Goal: Find contact information: Find specific fact

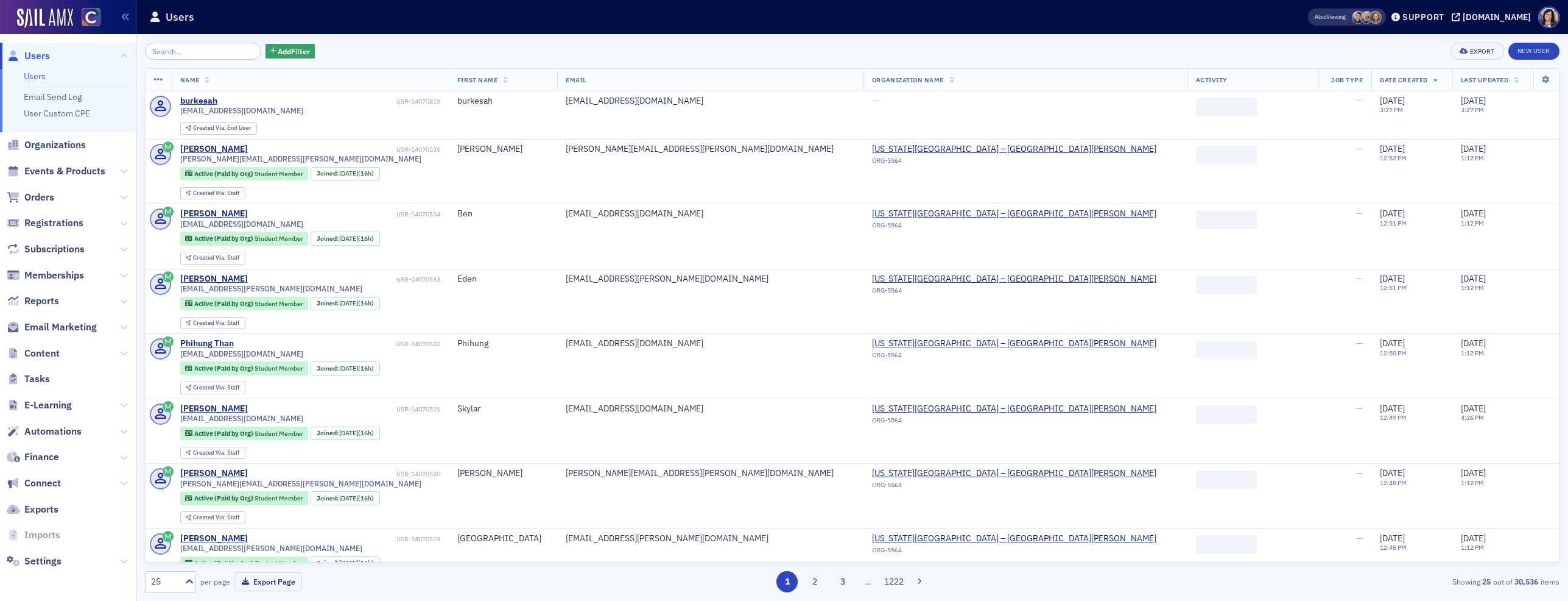
click at [214, 49] on input "search" at bounding box center [203, 52] width 116 height 17
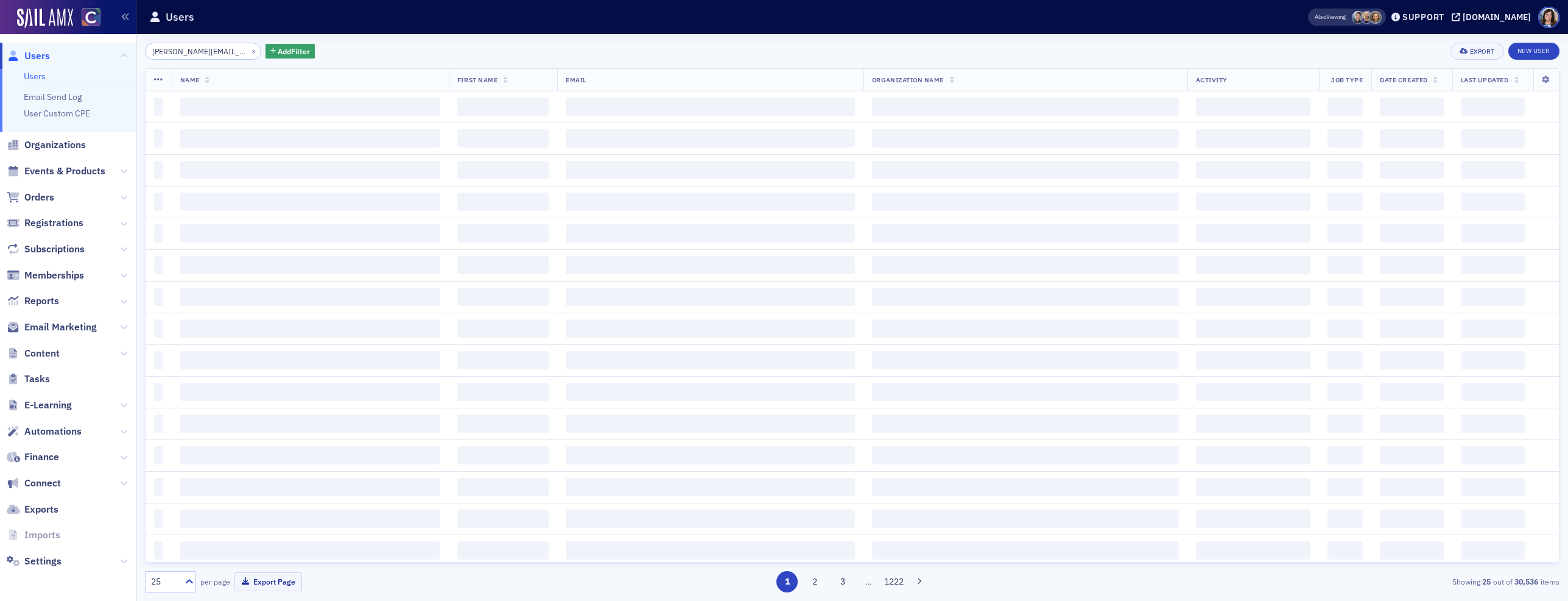
type input "[PERSON_NAME][EMAIL_ADDRESS][DOMAIN_NAME]"
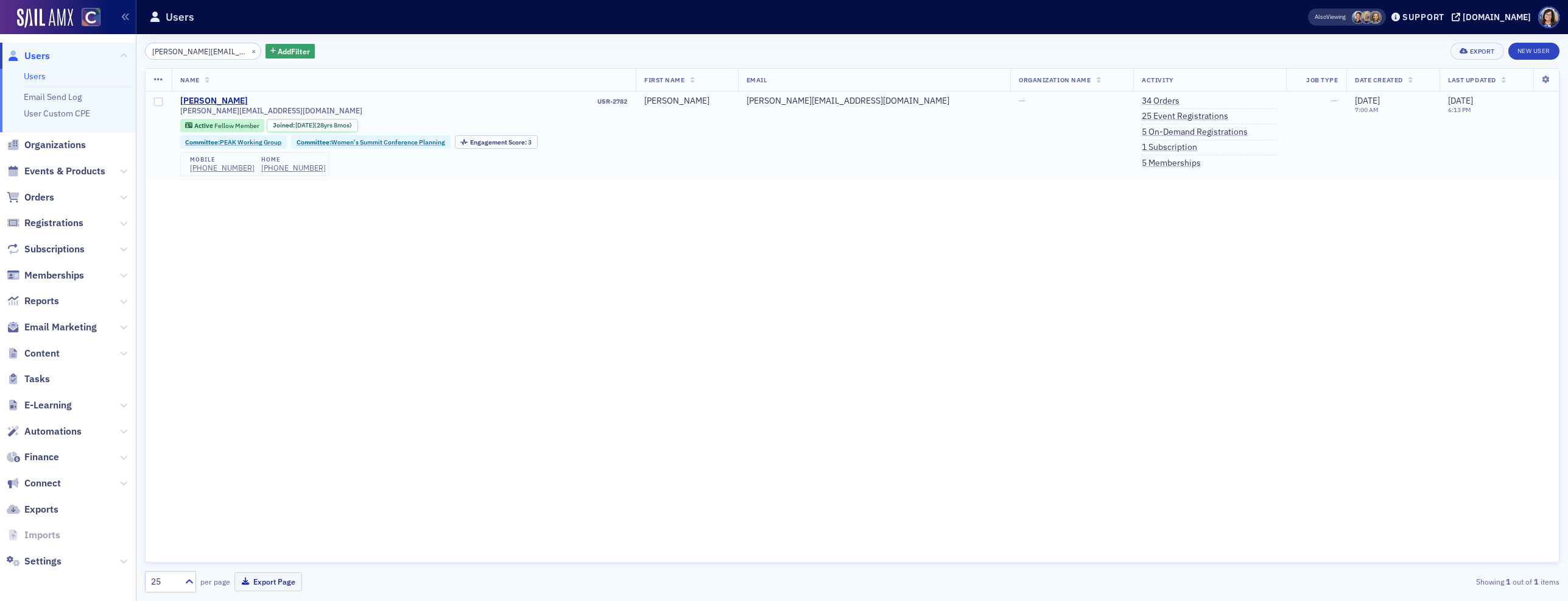
click at [354, 106] on div "ann@eldridgecpa.com" at bounding box center [404, 110] width 448 height 9
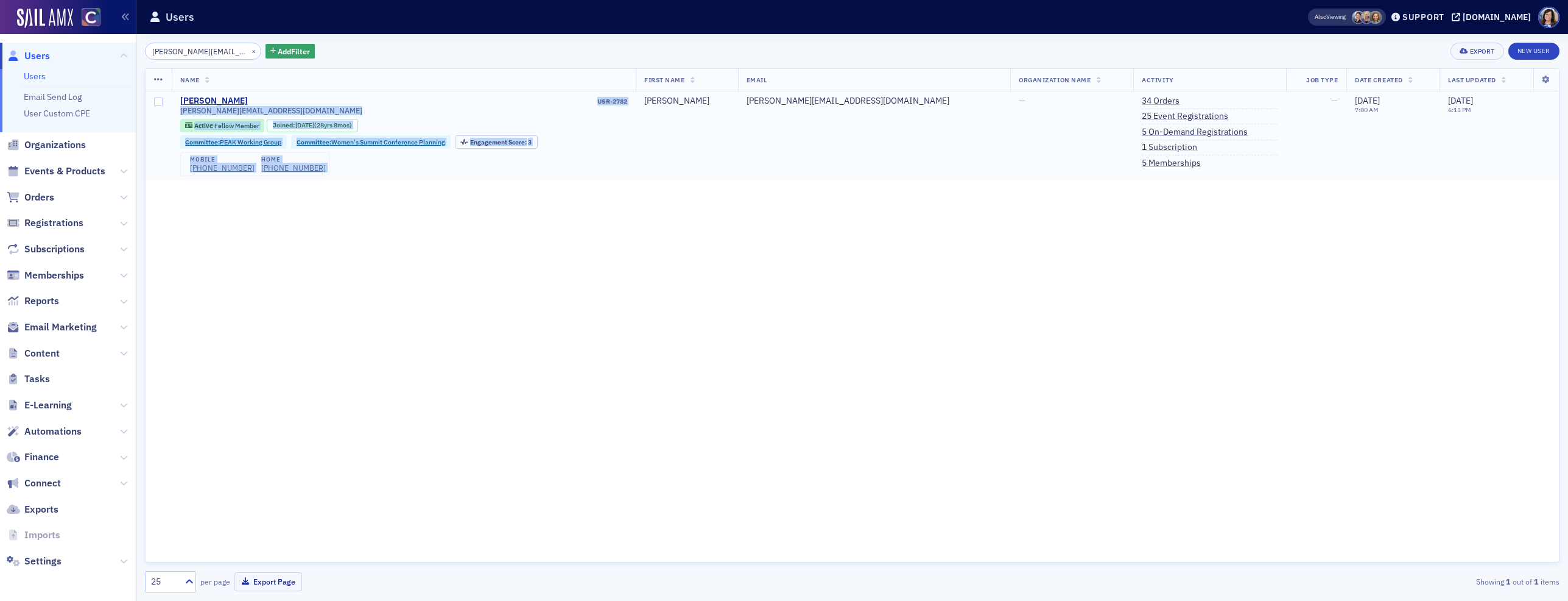
drag, startPoint x: 695, startPoint y: 102, endPoint x: 661, endPoint y: 103, distance: 34.0
click at [661, 103] on tr "Ann Eldridge USR-2782 ann@eldridgecpa.com Active Fellow Member Joined : 1/21/19…" at bounding box center [852, 135] width 1413 height 89
click at [628, 103] on div "USR-2782" at bounding box center [438, 101] width 377 height 8
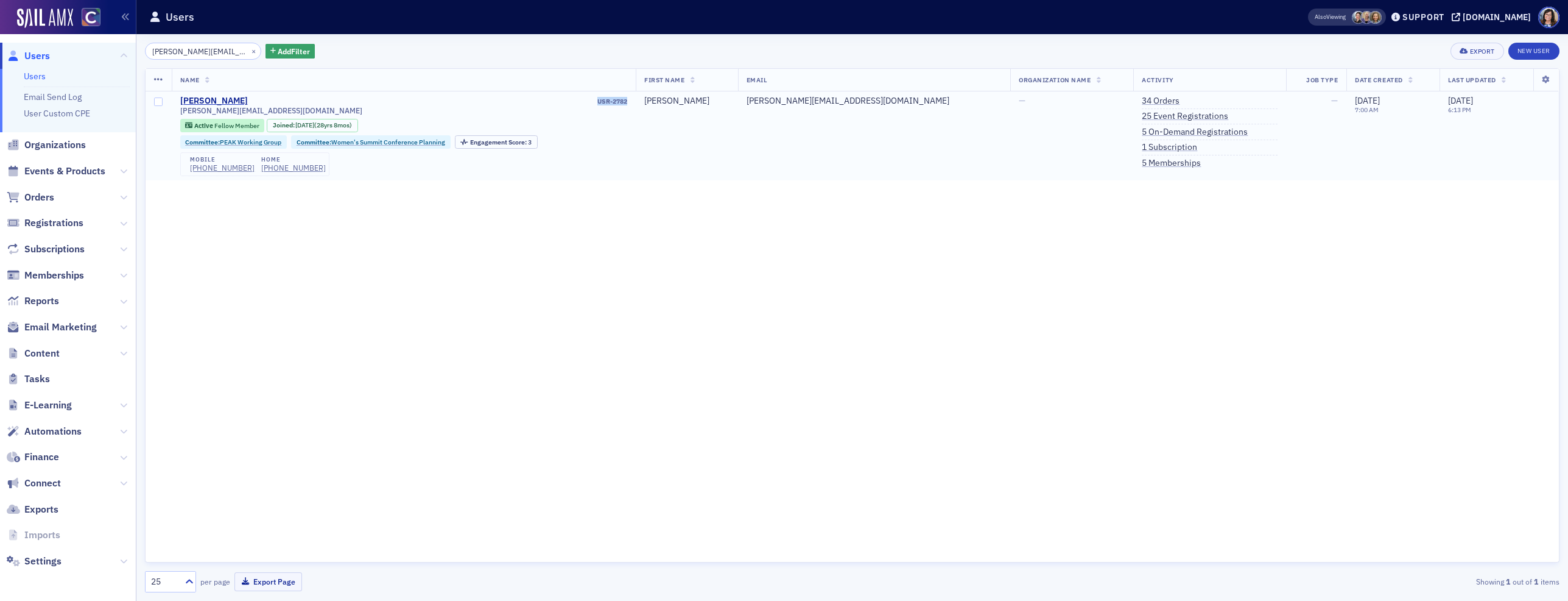
drag, startPoint x: 661, startPoint y: 102, endPoint x: 690, endPoint y: 101, distance: 29.0
click at [628, 101] on div "USR-2782" at bounding box center [438, 101] width 377 height 8
drag, startPoint x: 242, startPoint y: 51, endPoint x: 224, endPoint y: 51, distance: 18.0
click at [248, 51] on button "×" at bounding box center [254, 50] width 11 height 11
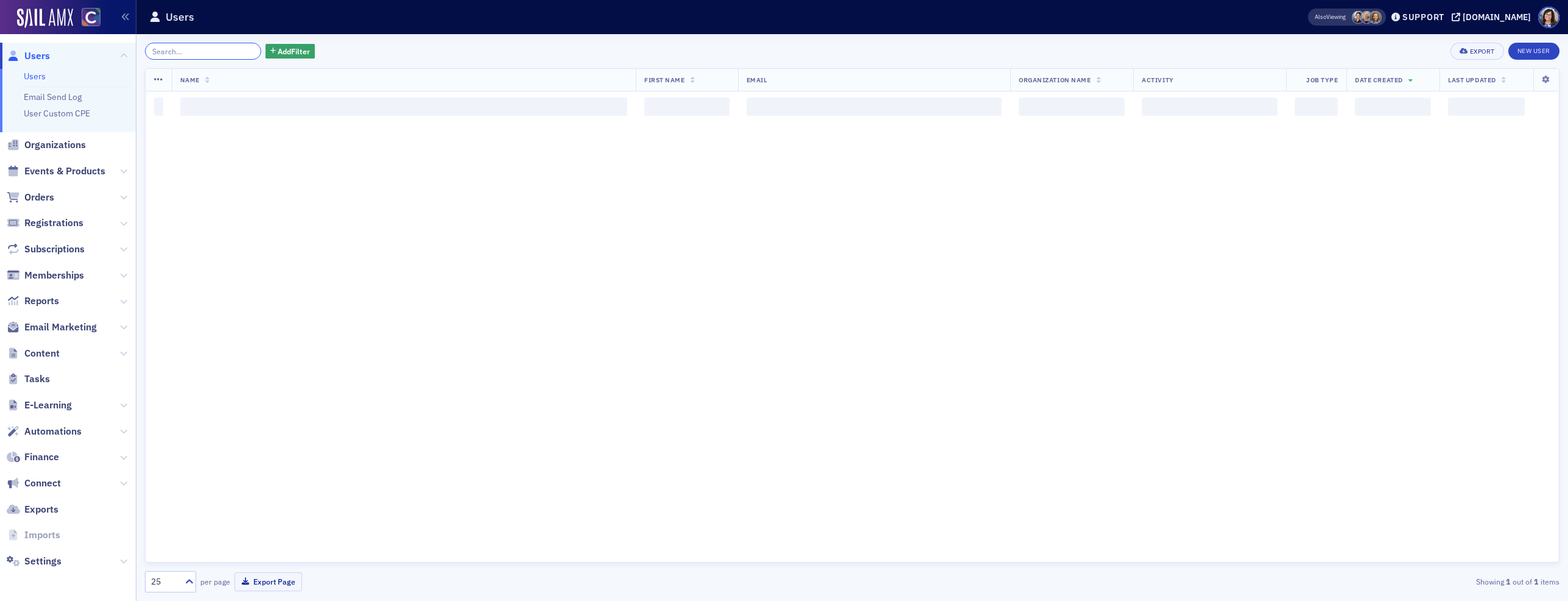
click at [220, 51] on input "search" at bounding box center [203, 52] width 116 height 17
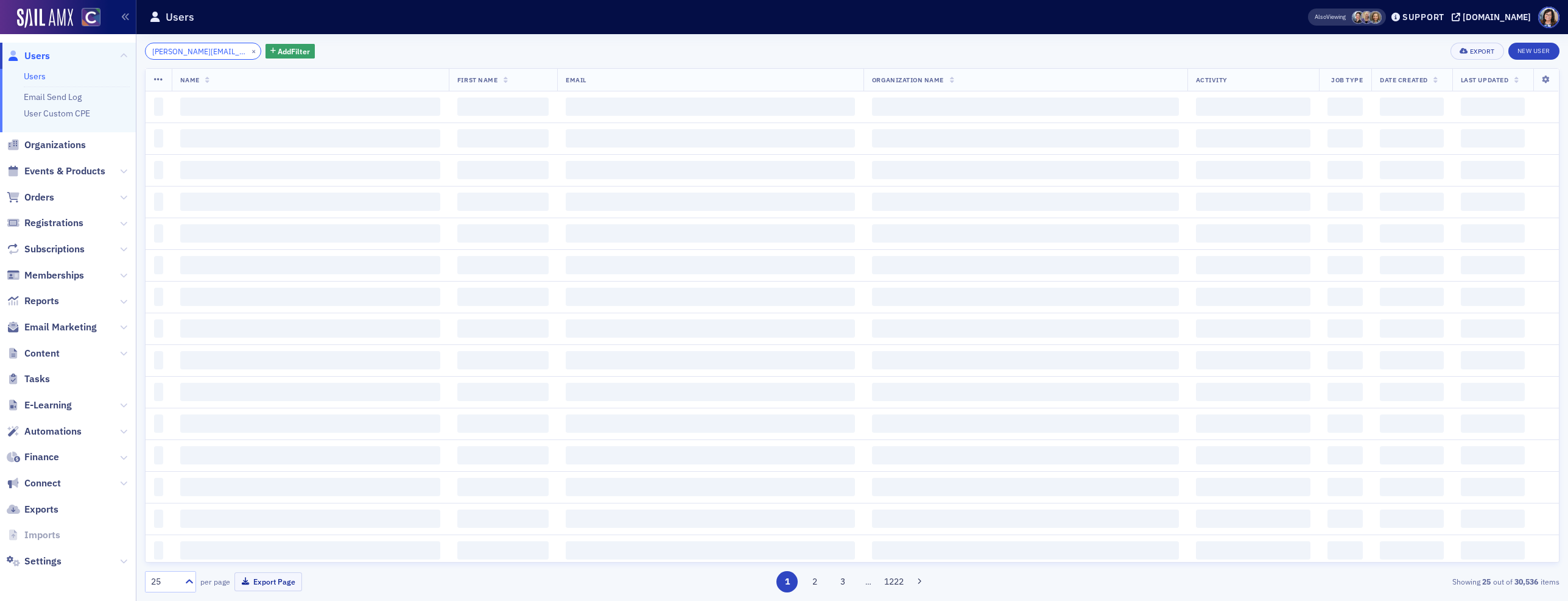
scroll to position [0, 8]
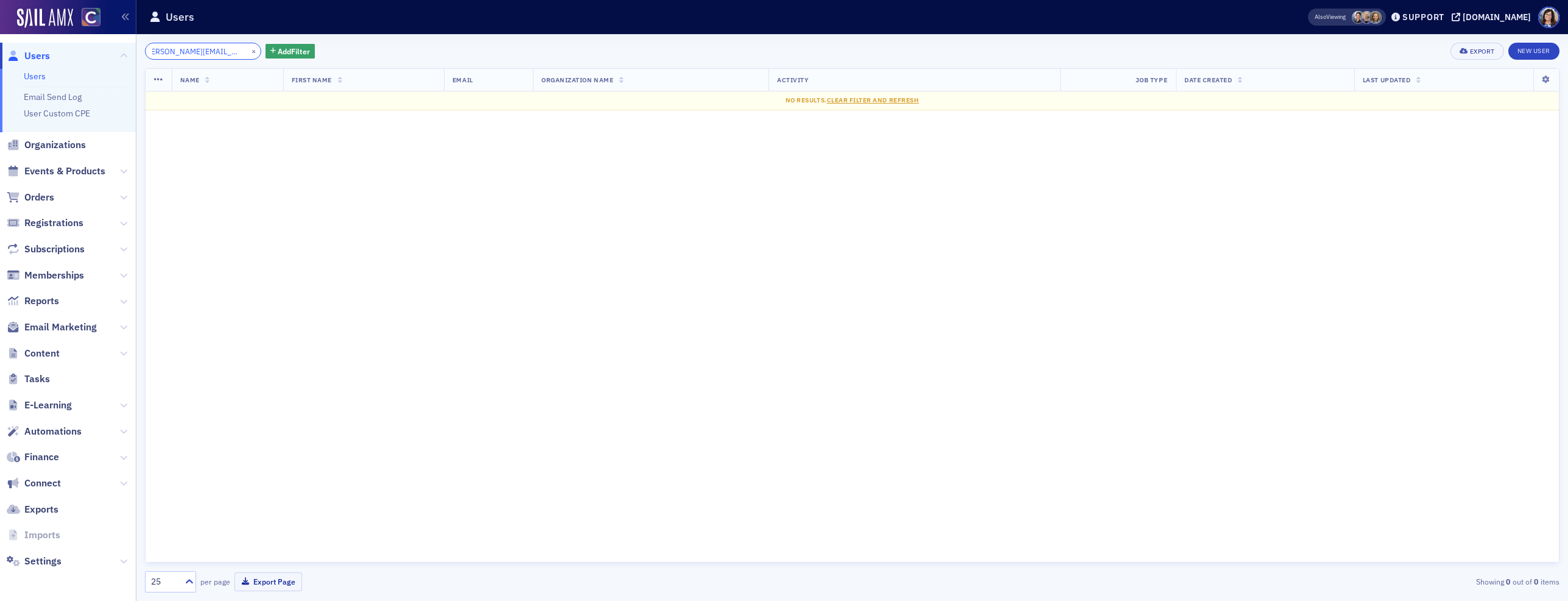
type input "heidi.oneil@flydenver.com"
drag, startPoint x: 236, startPoint y: 49, endPoint x: 199, endPoint y: 49, distance: 37.0
click at [248, 49] on button "×" at bounding box center [254, 50] width 11 height 11
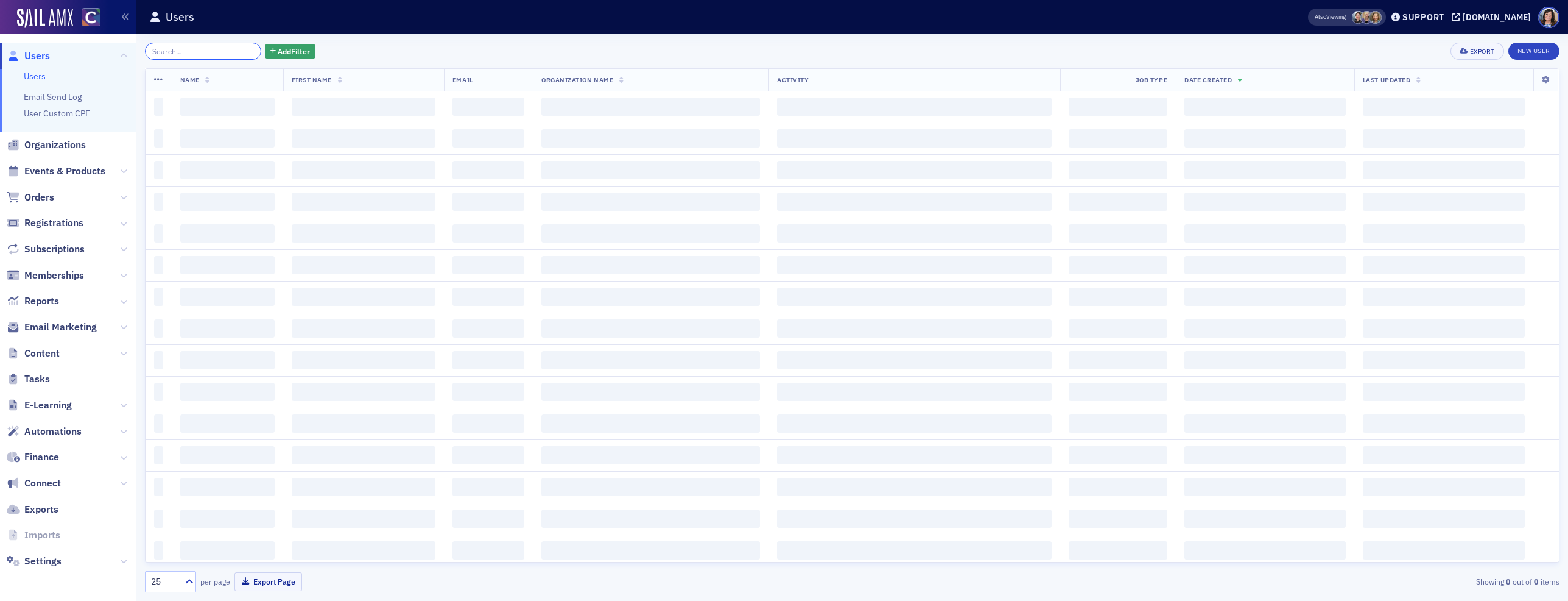
click at [192, 49] on input "search" at bounding box center [203, 52] width 116 height 17
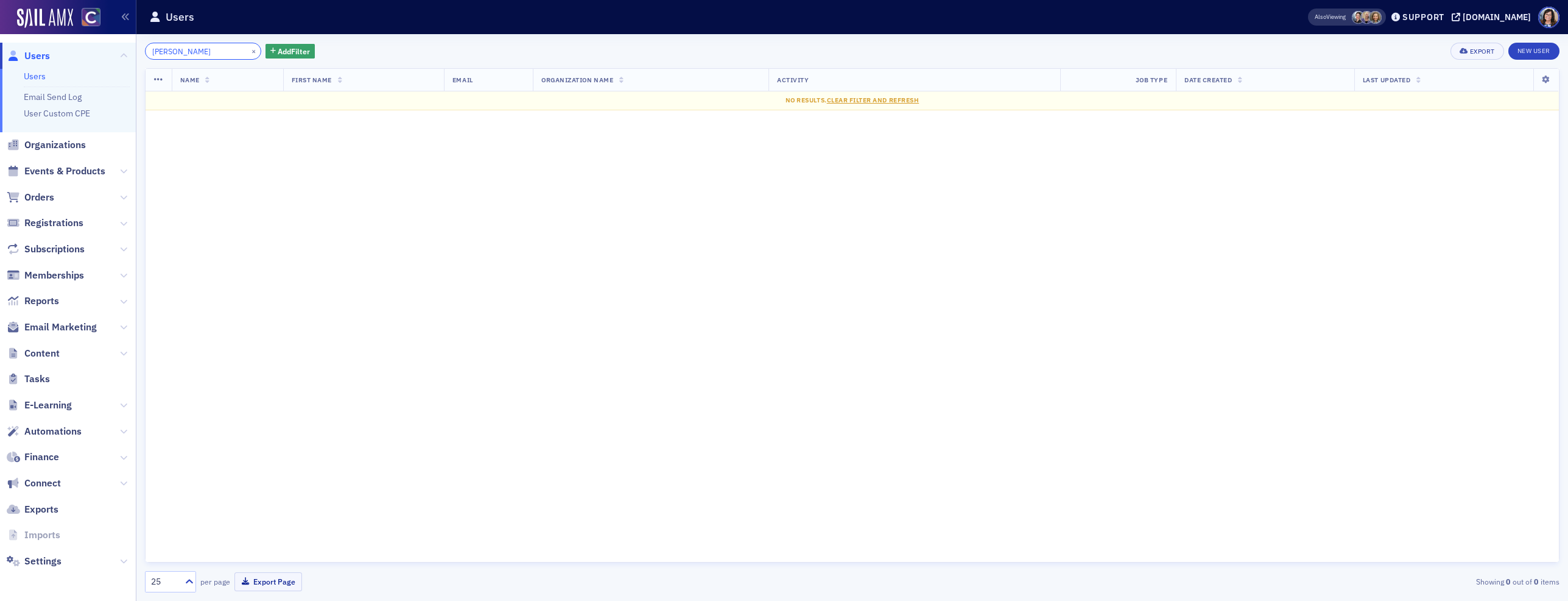
click at [174, 53] on input "Heidi O'Neil" at bounding box center [203, 52] width 116 height 17
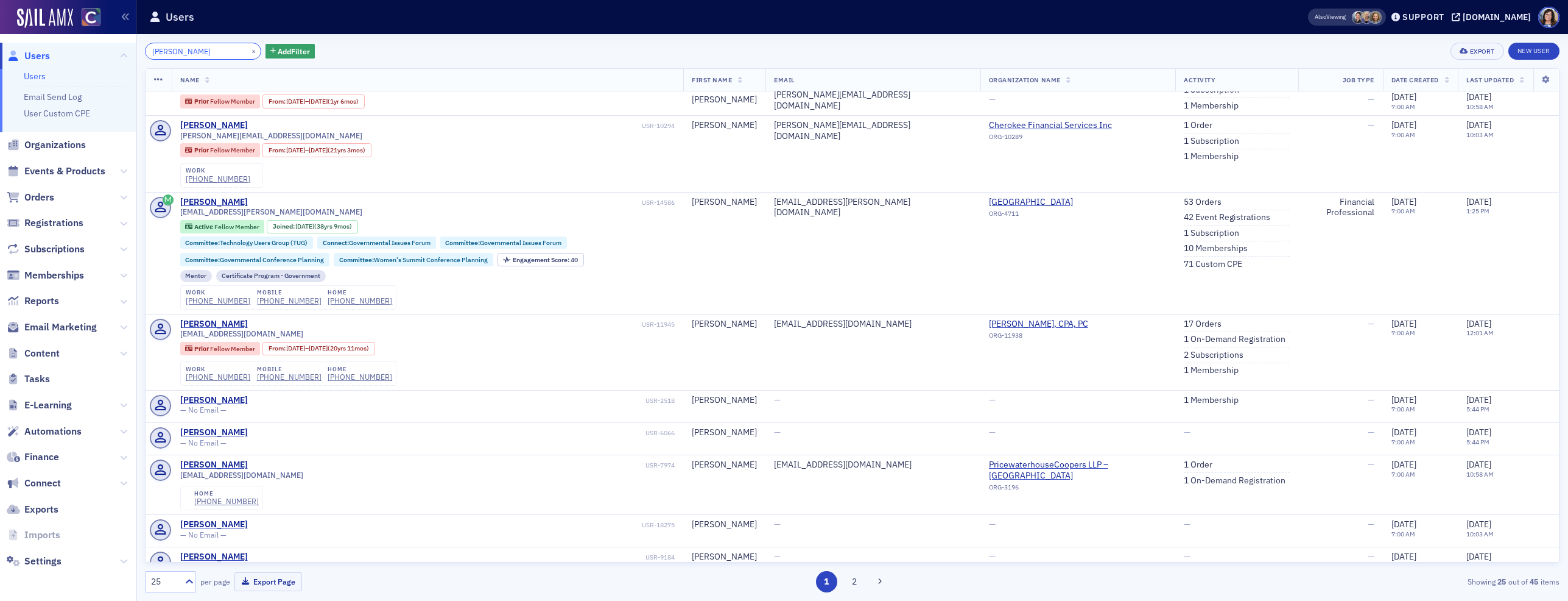
scroll to position [389, 0]
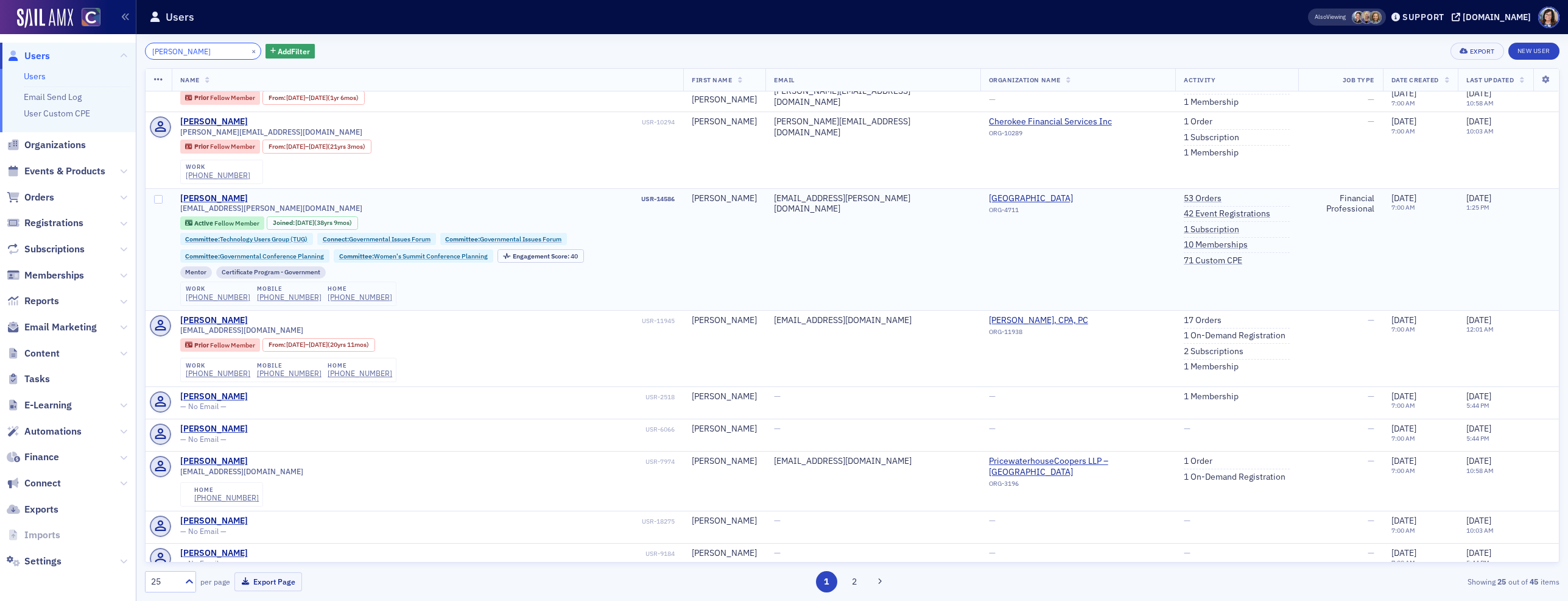
type input "Heidi O'Neil"
drag, startPoint x: 280, startPoint y: 208, endPoint x: 178, endPoint y: 210, distance: 102.0
click at [178, 210] on td "Heidi ONeil USR-14586 heidi74.oneil@comcast.net Active Fellow Member Joined : 1…" at bounding box center [428, 249] width 512 height 122
copy span "heidi74.oneil@comcast.net"
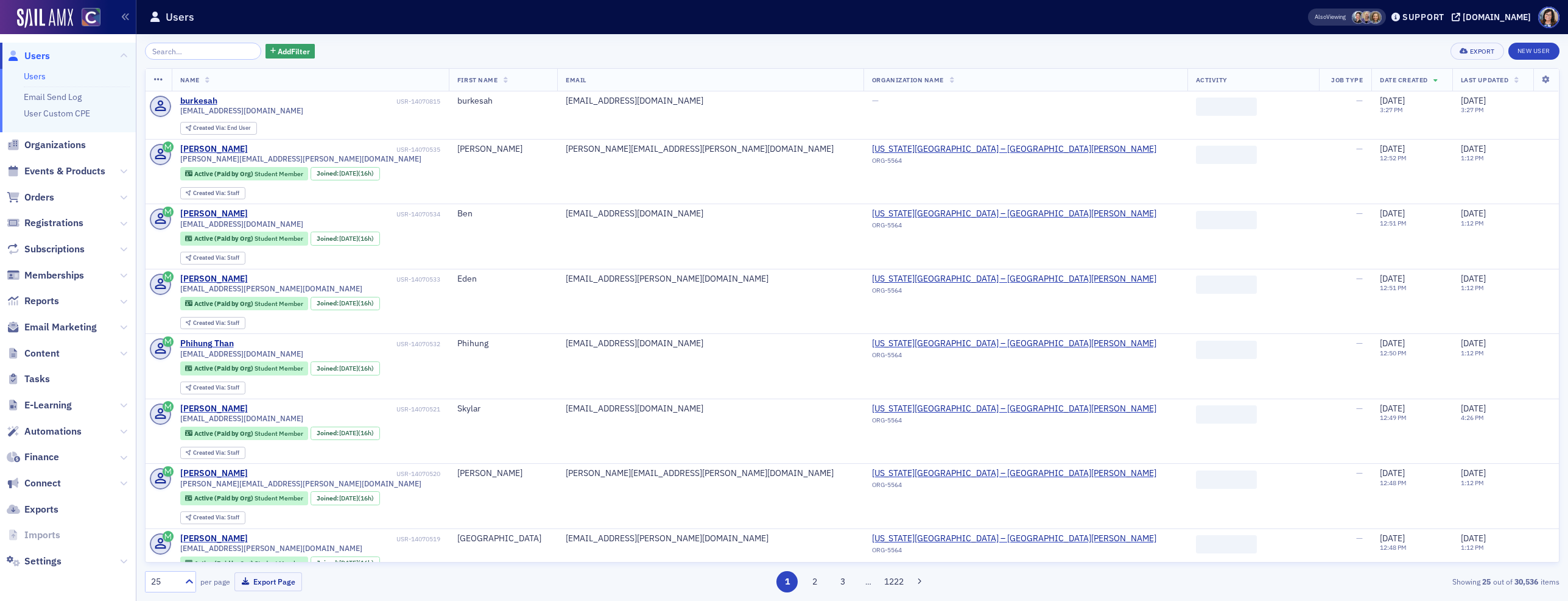
click at [218, 47] on input "search" at bounding box center [203, 52] width 116 height 17
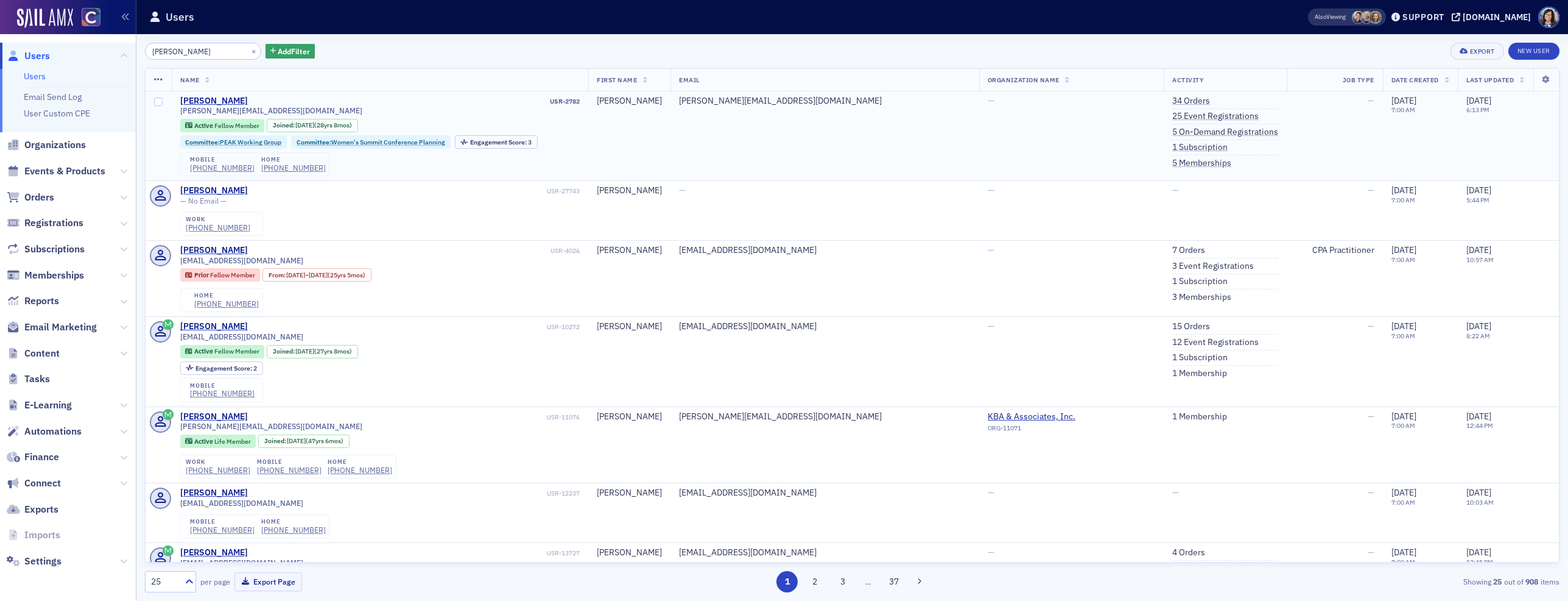
type input "ann eldridge"
drag, startPoint x: 272, startPoint y: 111, endPoint x: 174, endPoint y: 112, distance: 98.0
click at [174, 112] on td "Ann Eldridge USR-2782 ann@eldridgecpa.com Active Fellow Member Joined : 1/21/19…" at bounding box center [380, 136] width 417 height 89
copy span "ann@eldridgecpa.com"
drag, startPoint x: 240, startPoint y: 50, endPoint x: 210, endPoint y: 52, distance: 30.1
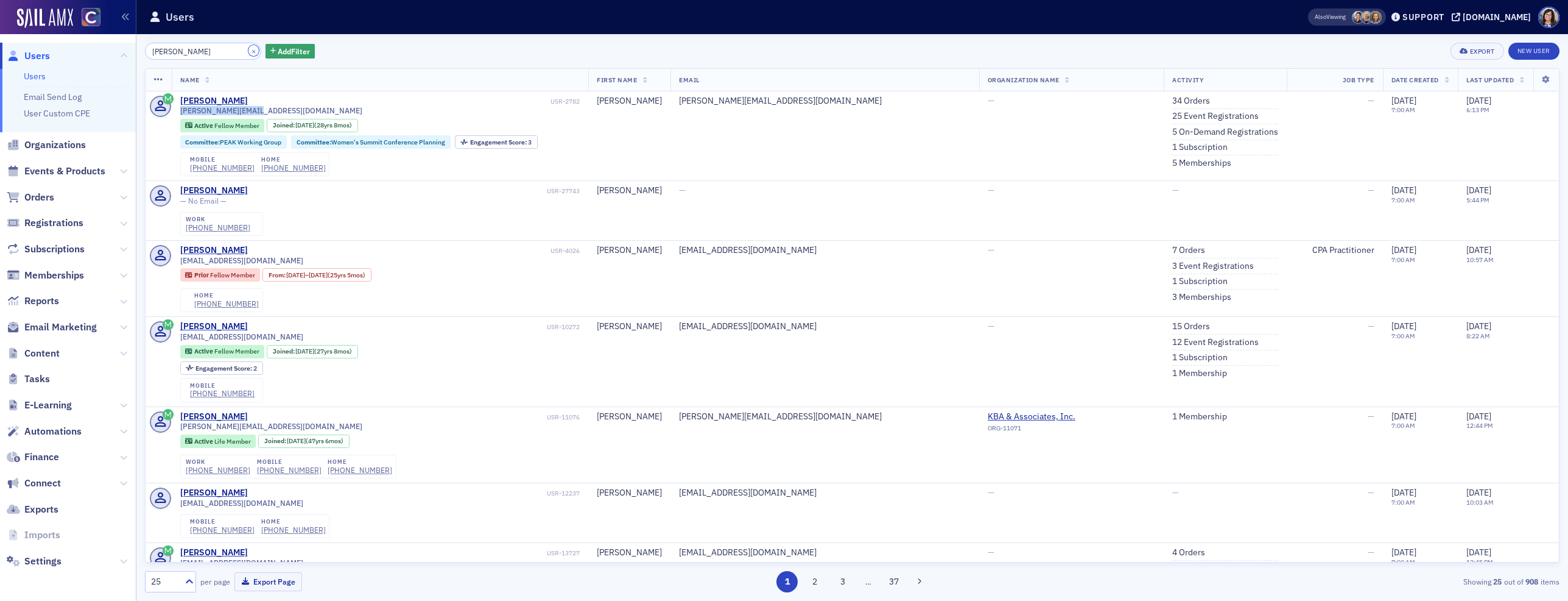
click at [248, 50] on button "×" at bounding box center [254, 50] width 11 height 11
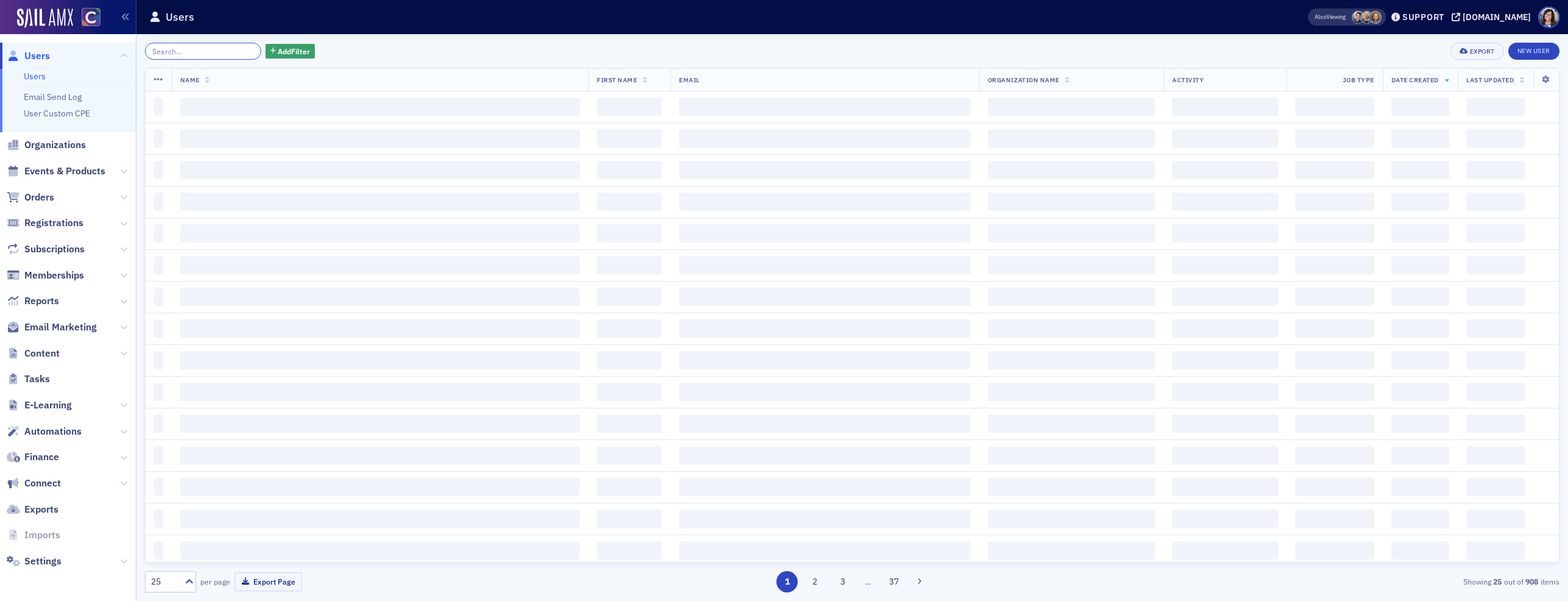
click at [199, 52] on input "search" at bounding box center [203, 52] width 116 height 17
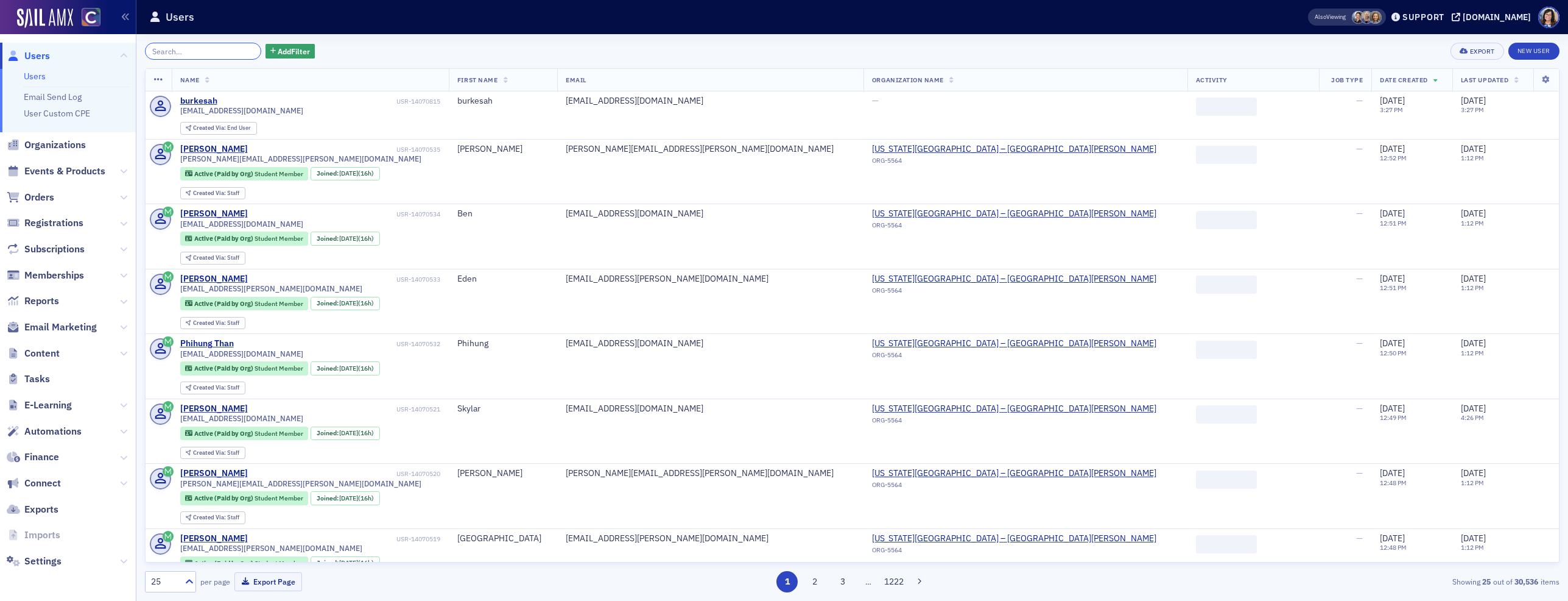
paste input "pamela_avalos@hotmail.com"
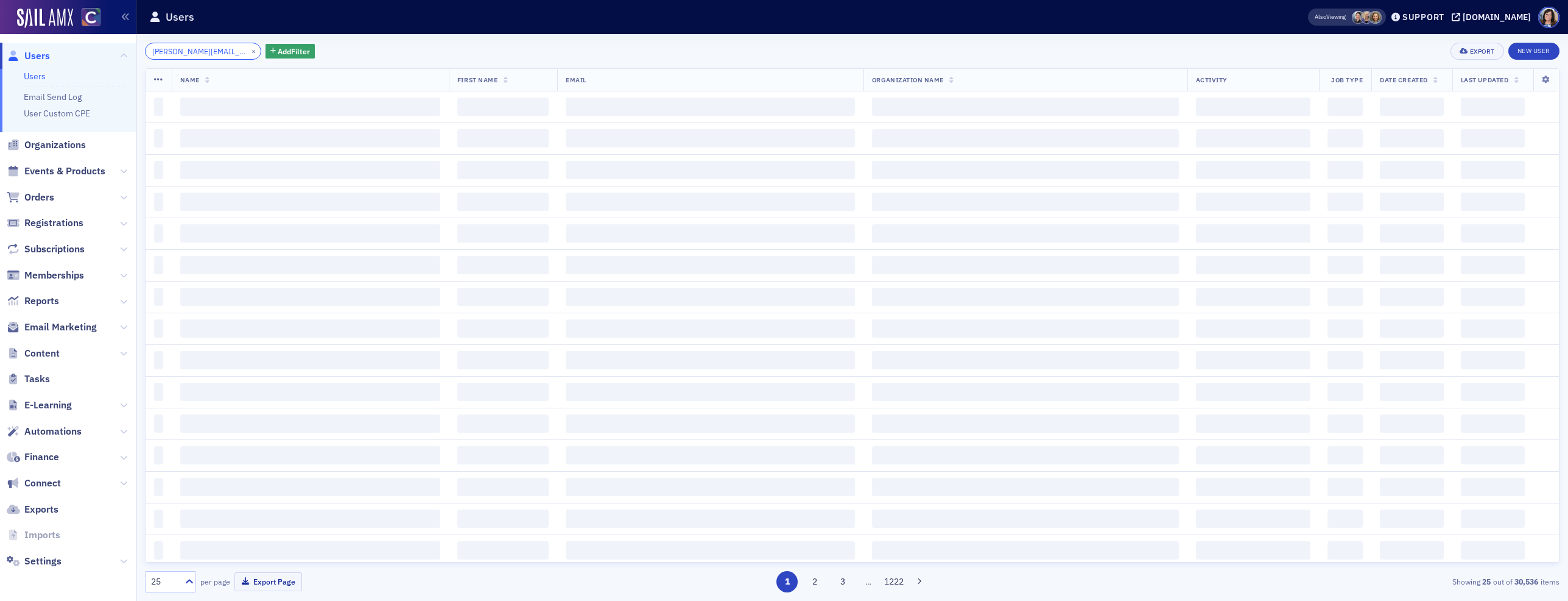
scroll to position [0, 18]
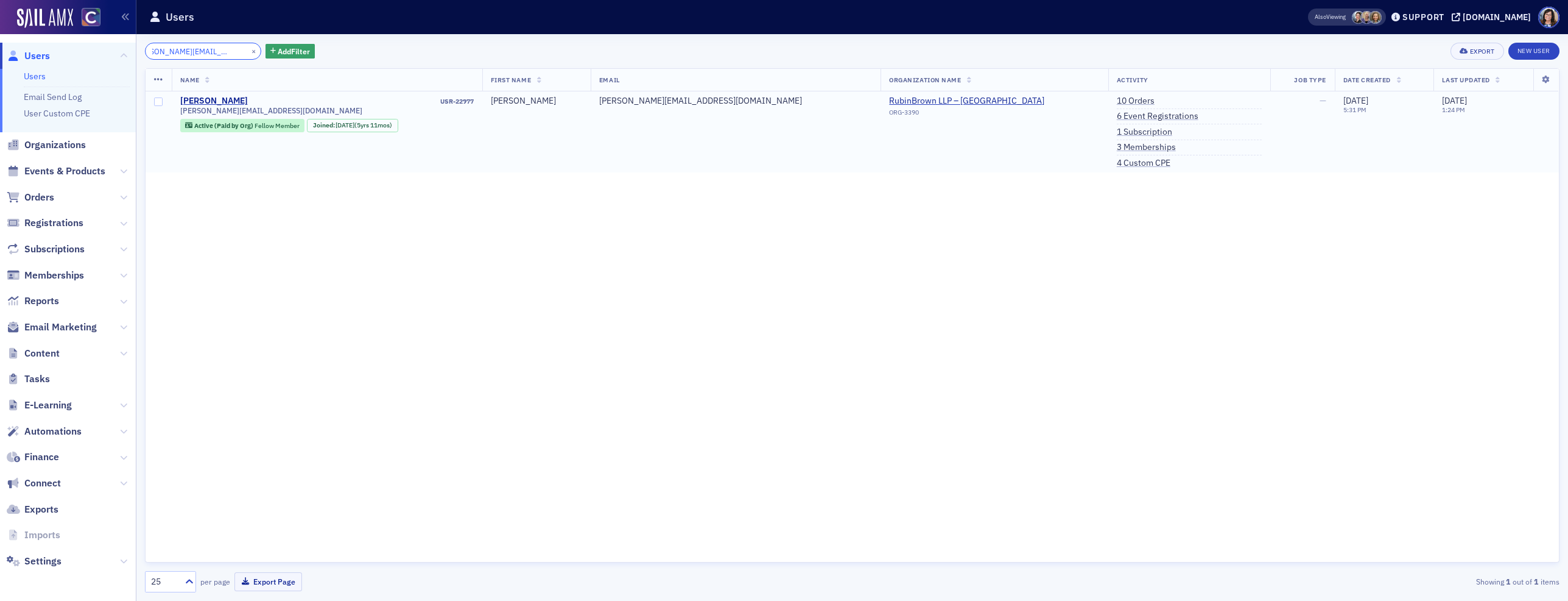
type input "pamela_avalos@hotmail.com"
drag, startPoint x: 289, startPoint y: 111, endPoint x: 181, endPoint y: 113, distance: 108.0
click at [181, 113] on div "pamela_avalos@hotmail.com" at bounding box center [327, 110] width 293 height 9
copy span "pamela_avalos@hotmail.com"
click at [248, 49] on button "×" at bounding box center [254, 50] width 11 height 11
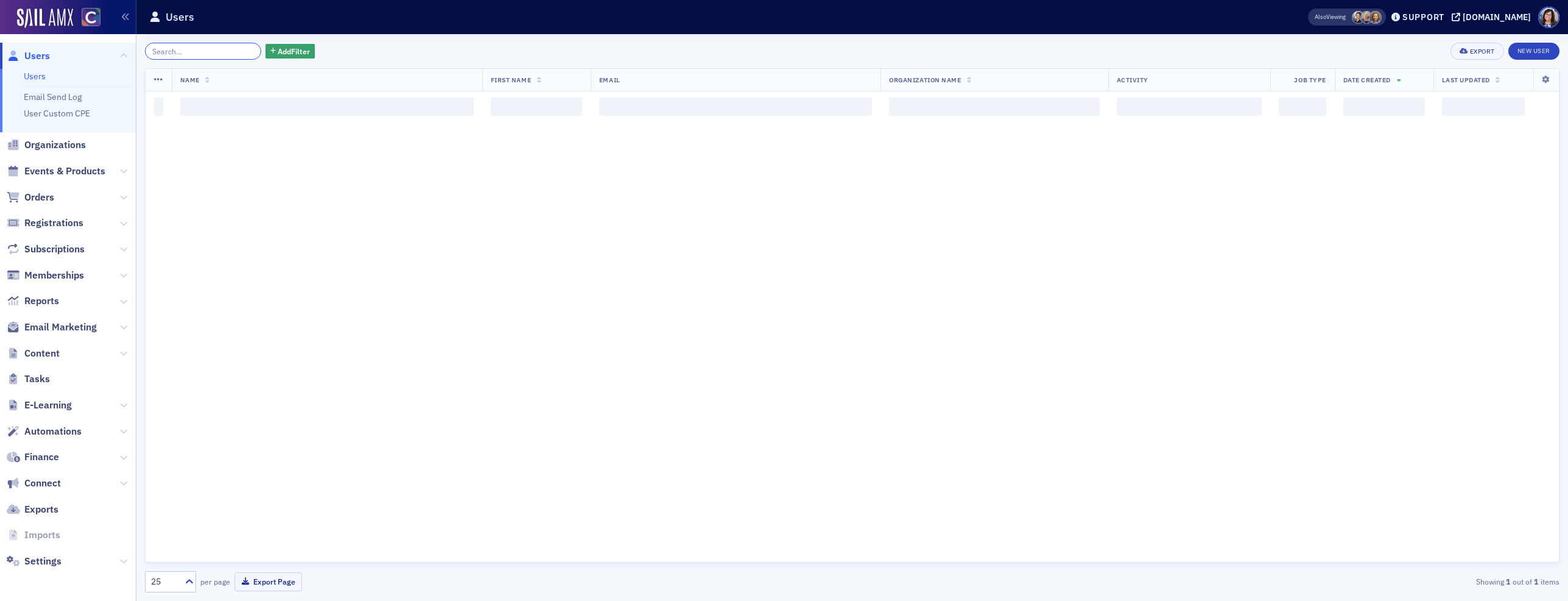
click at [221, 49] on input "search" at bounding box center [203, 52] width 116 height 17
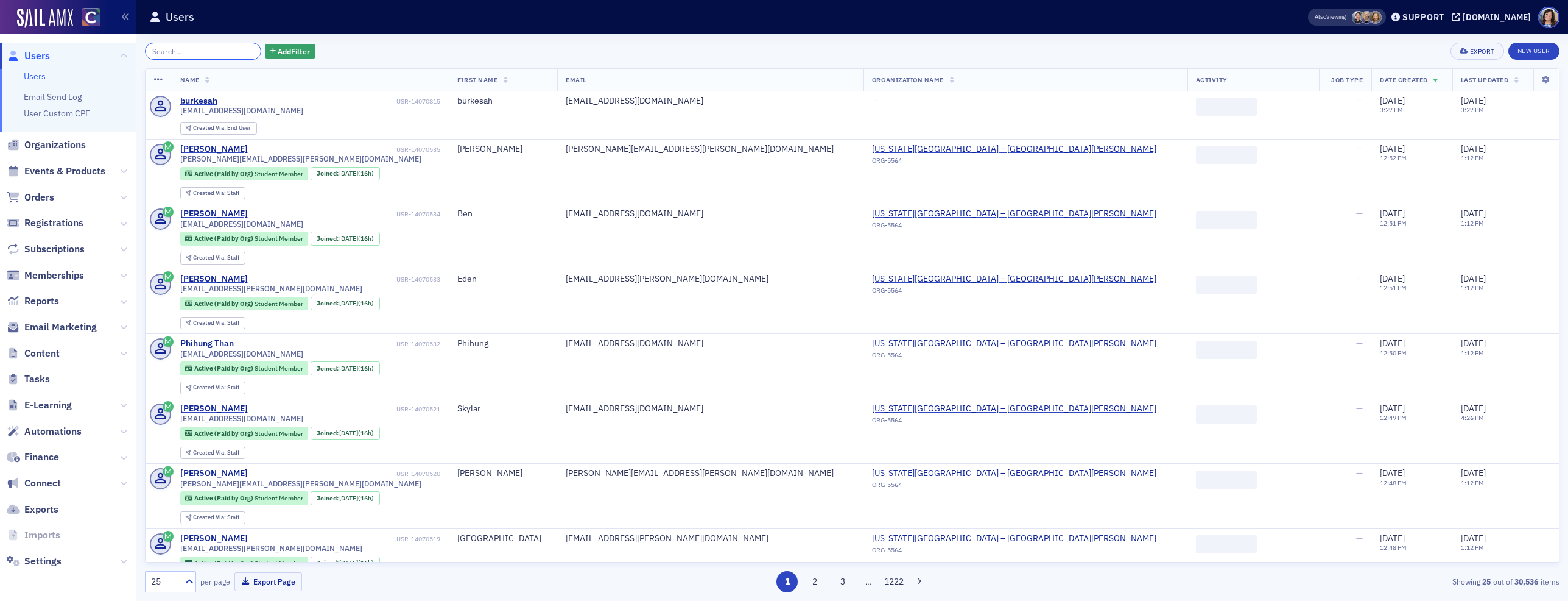
paste input "heidi74.oneil@comcast.net"
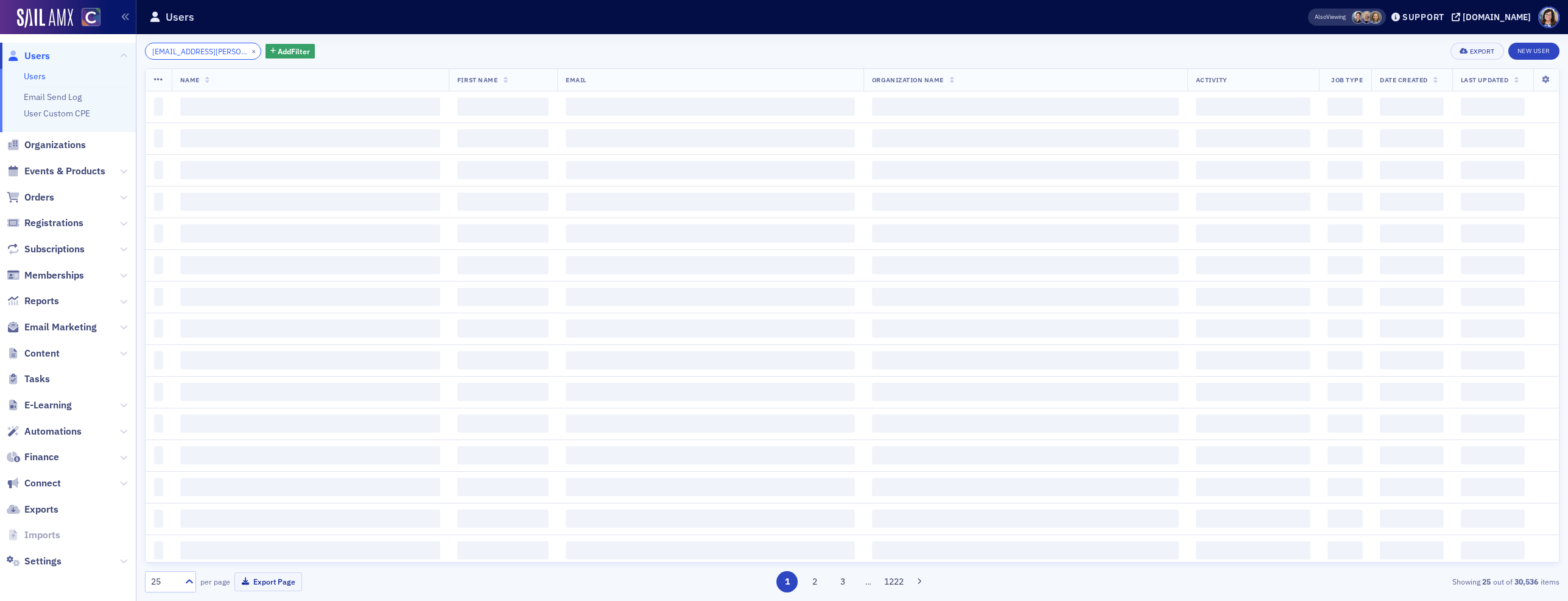
scroll to position [0, 11]
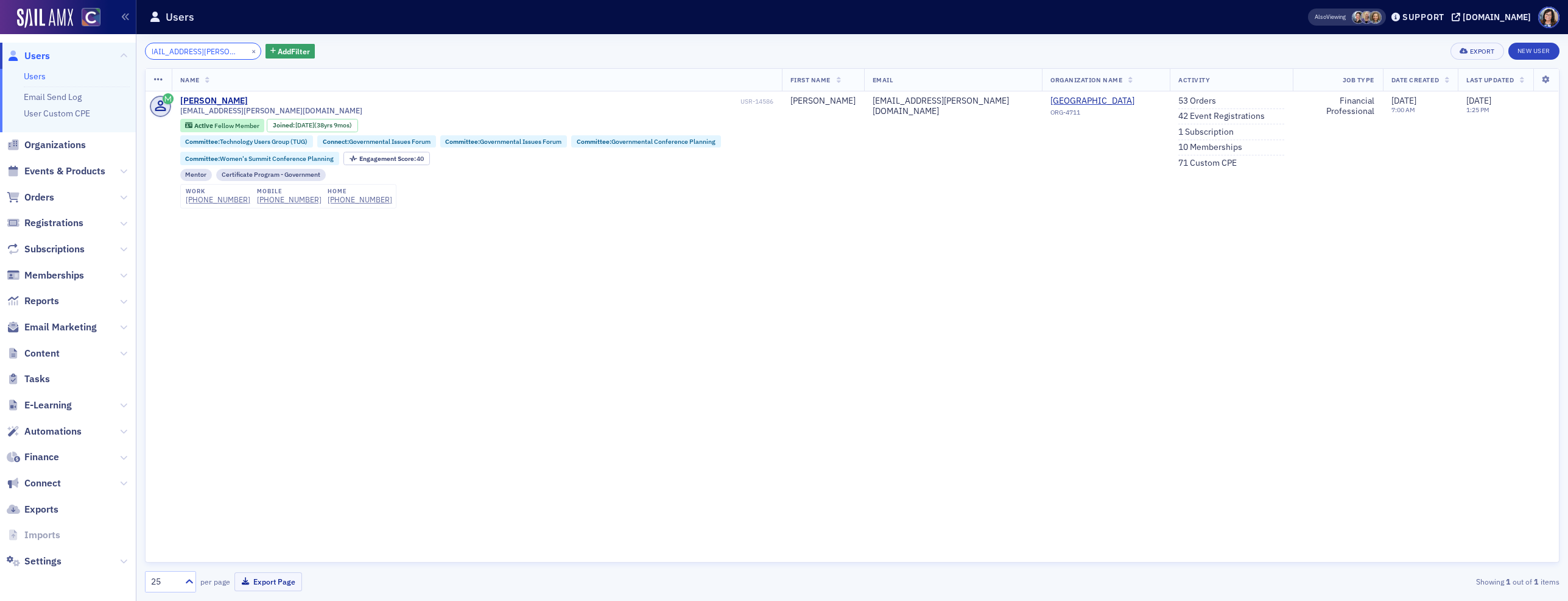
type input "heidi74.oneil@comcast.net"
click at [248, 52] on button "×" at bounding box center [254, 50] width 11 height 11
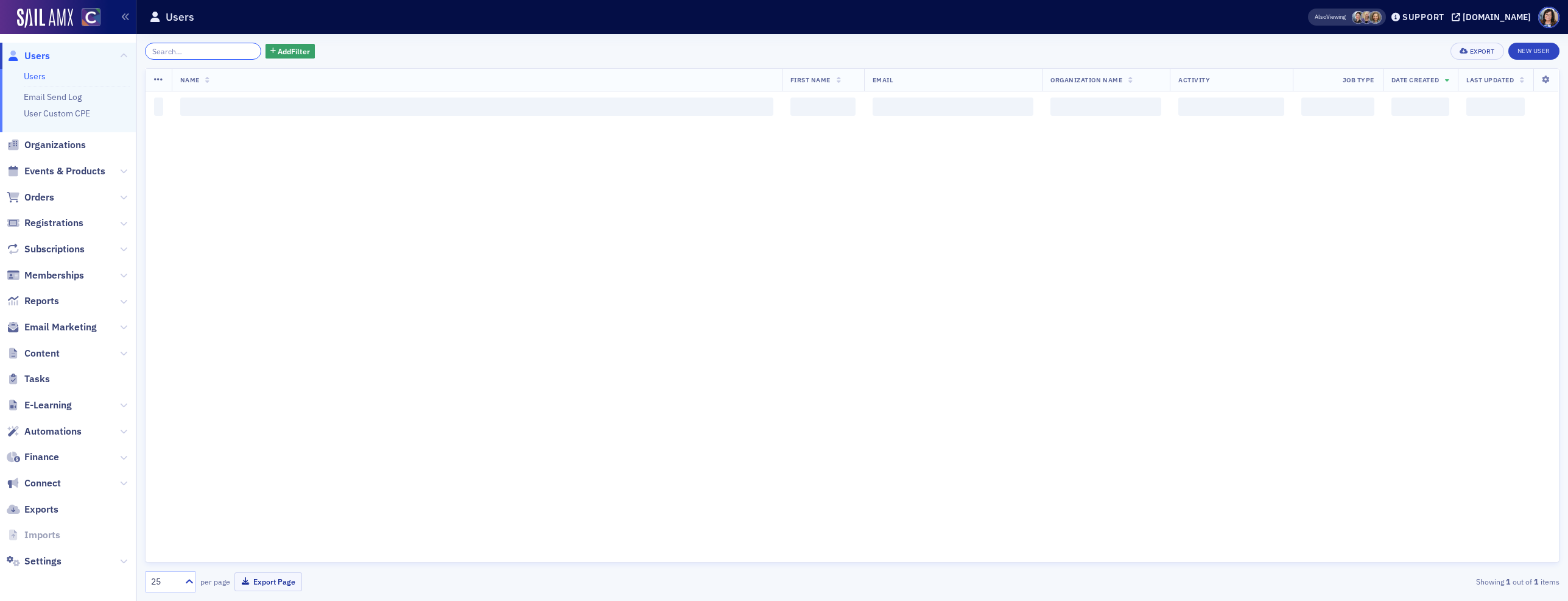
click at [219, 52] on input "search" at bounding box center [203, 52] width 116 height 17
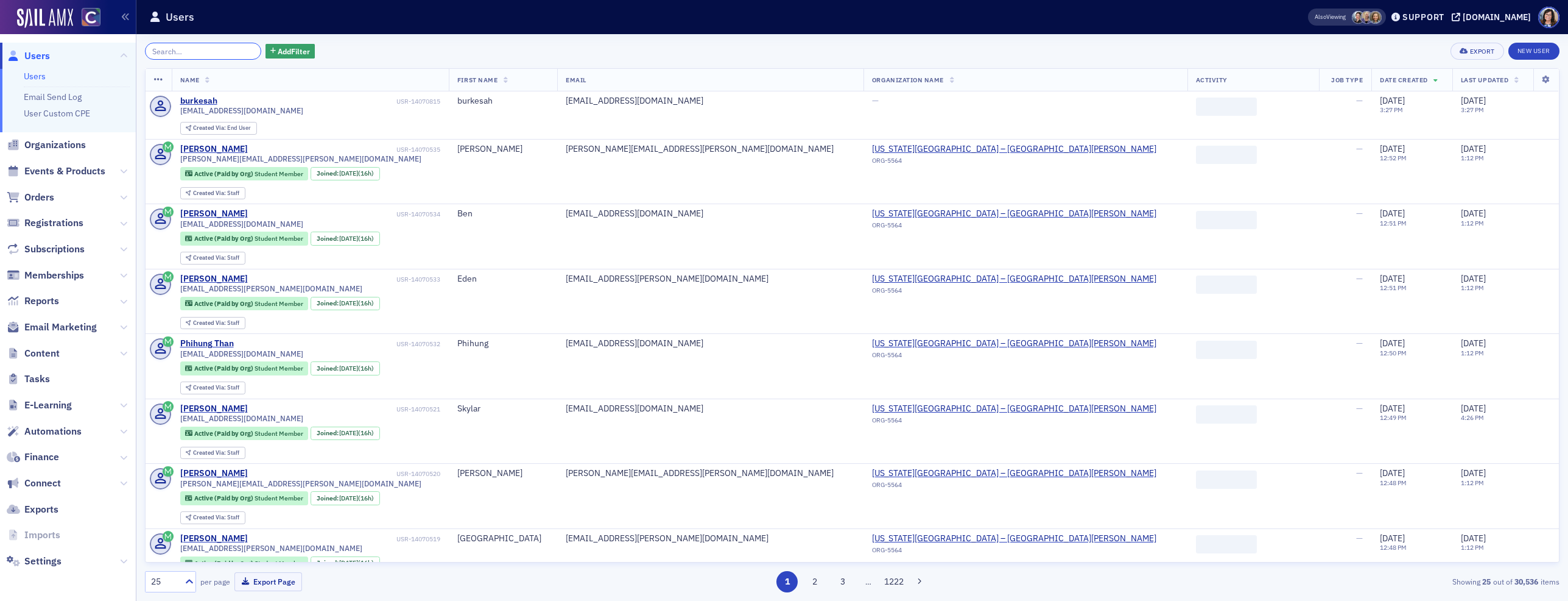
paste input "alee@ghpia.com"
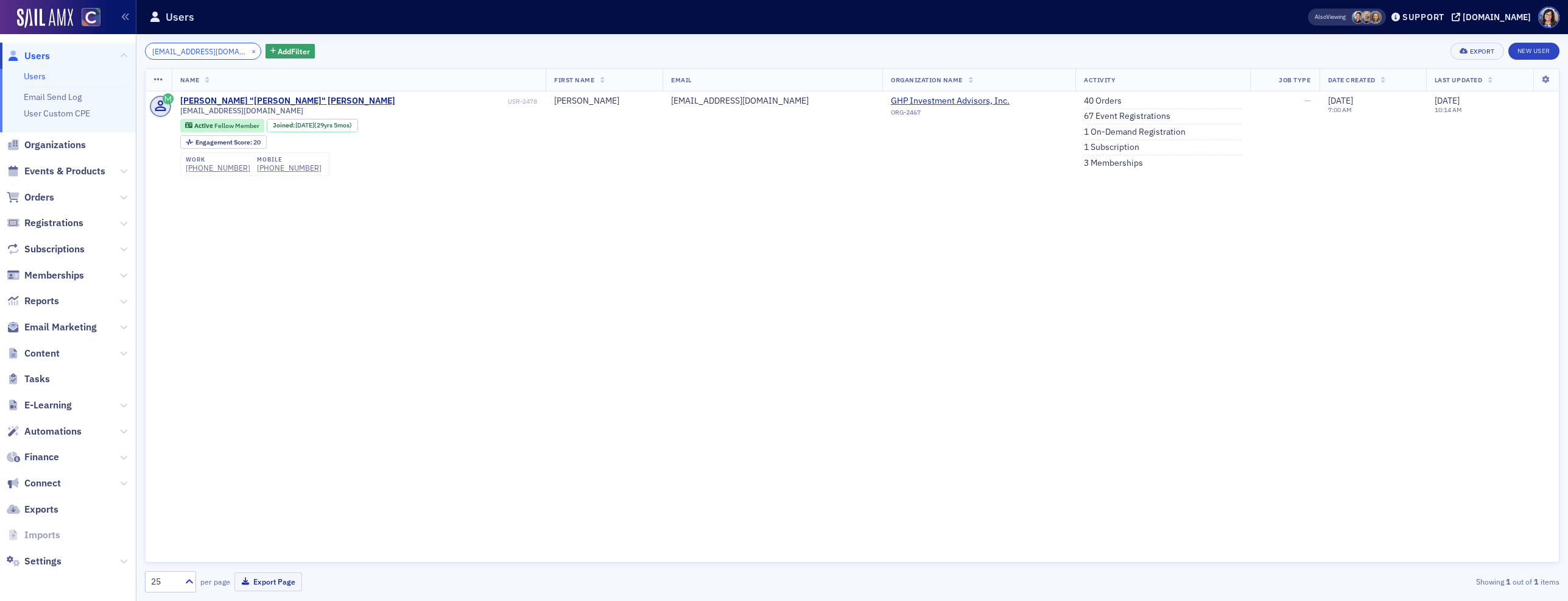
type input "alee@ghpia.com"
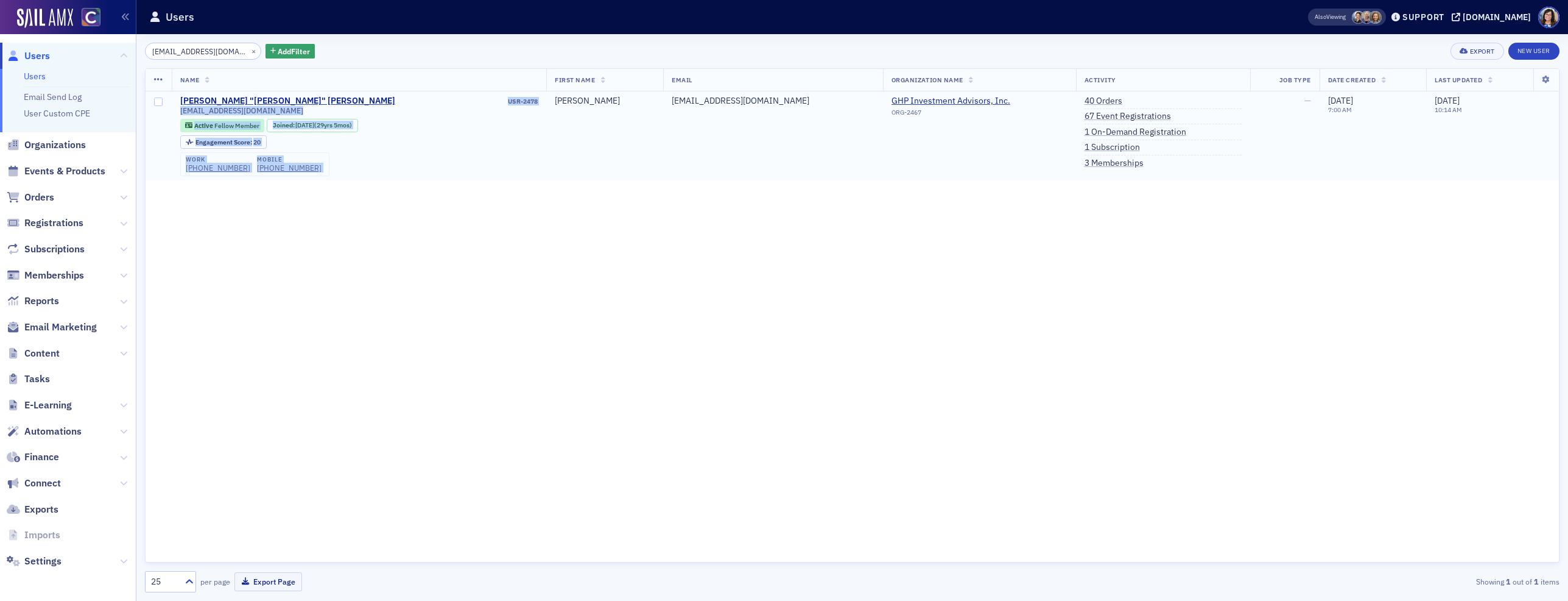
drag, startPoint x: 502, startPoint y: 101, endPoint x: 476, endPoint y: 101, distance: 26.0
click at [476, 101] on tr "Angela "Angie" Lee USR-2478 alee@ghpia.com Active Fellow Member Joined : 4/30/1…" at bounding box center [852, 135] width 1413 height 89
click at [476, 101] on div "USR-2478" at bounding box center [468, 101] width 141 height 8
drag, startPoint x: 499, startPoint y: 101, endPoint x: 507, endPoint y: 101, distance: 8.0
click at [507, 101] on div "USR-2478" at bounding box center [468, 101] width 141 height 8
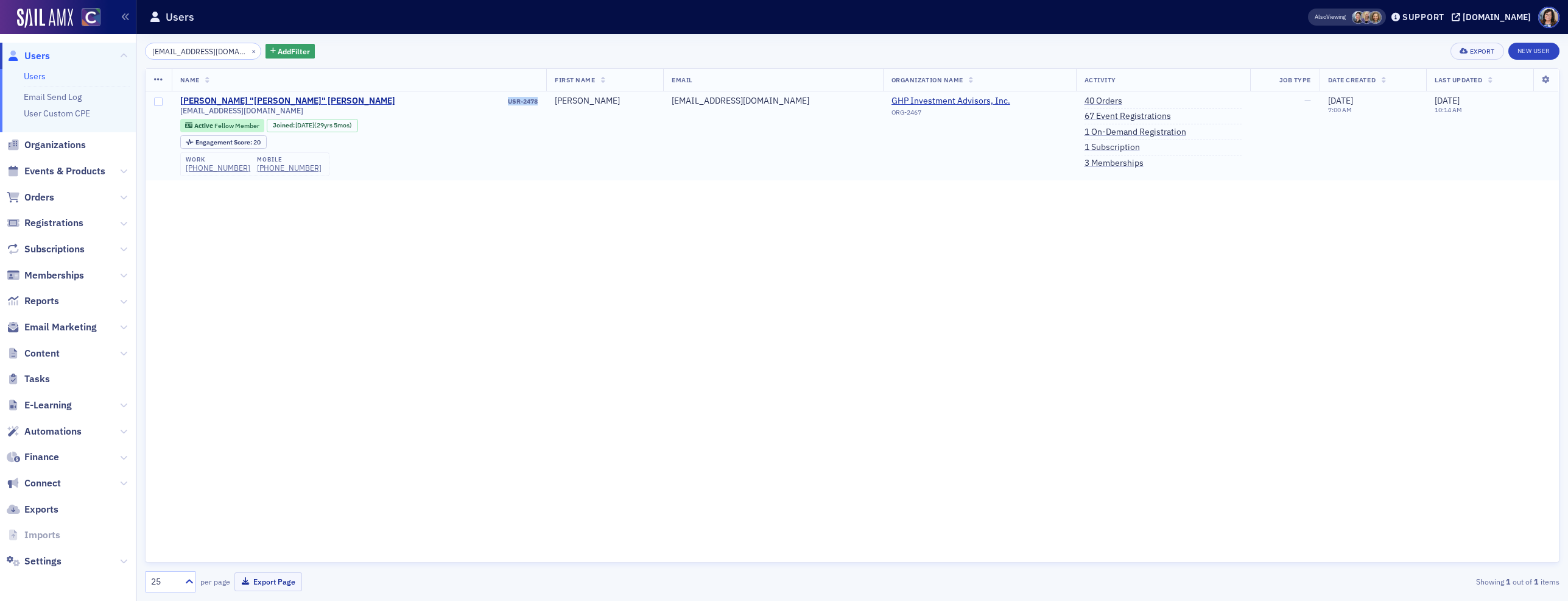
drag, startPoint x: 481, startPoint y: 102, endPoint x: 520, endPoint y: 102, distance: 39.0
click at [520, 102] on td "Angela "Angie" Lee USR-2478 alee@ghpia.com Active Fellow Member Joined : 4/30/1…" at bounding box center [359, 135] width 375 height 89
copy div "USR-2478"
drag, startPoint x: 238, startPoint y: 48, endPoint x: 220, endPoint y: 48, distance: 18.0
click at [248, 48] on button "×" at bounding box center [254, 50] width 11 height 11
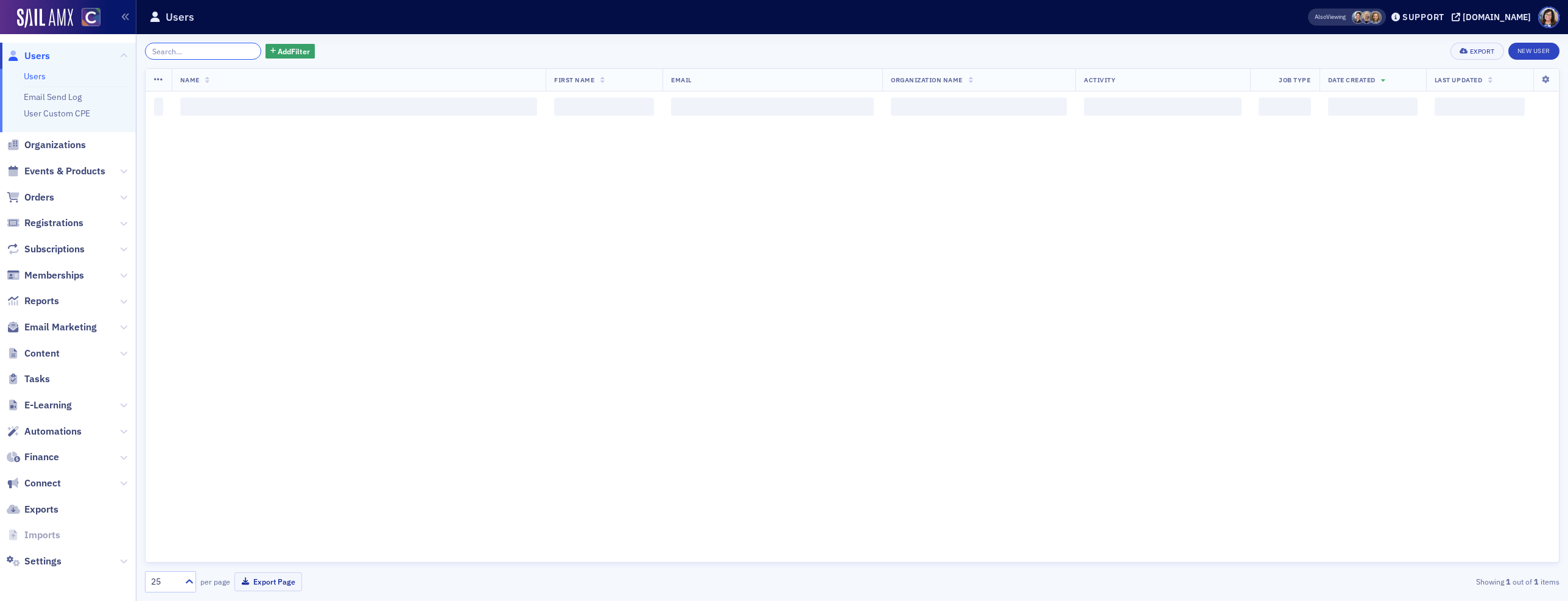
click at [217, 48] on input "search" at bounding box center [203, 52] width 116 height 17
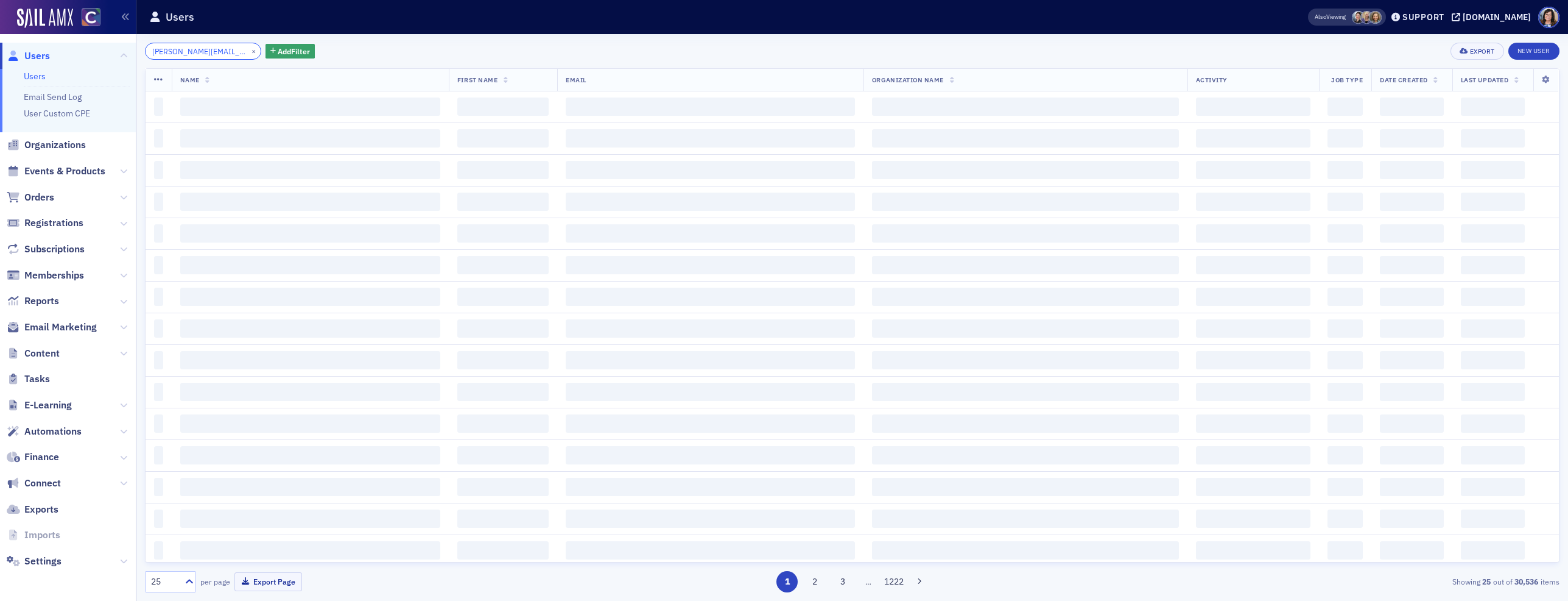
scroll to position [0, 18]
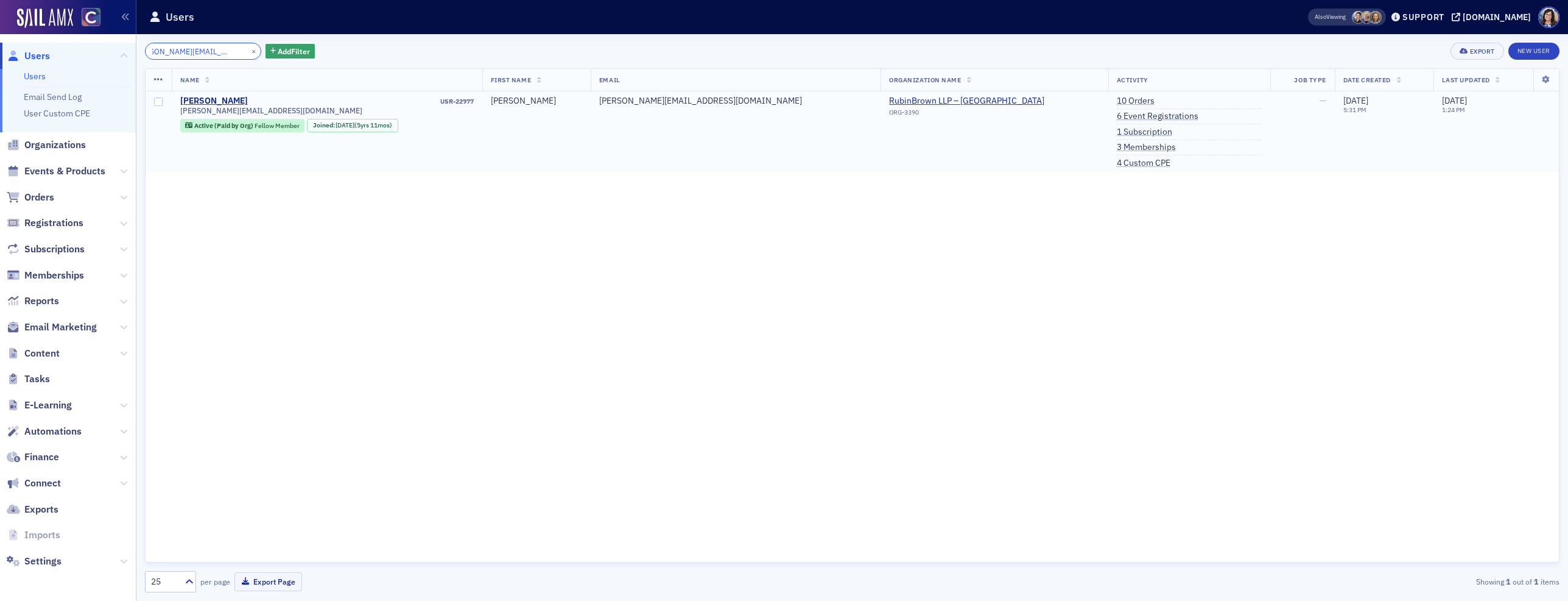
type input "pamela_avalos@hotmail.com"
drag, startPoint x: 548, startPoint y: 100, endPoint x: 510, endPoint y: 100, distance: 38.0
click at [482, 100] on td "Pamela Benson USR-22977 pamela_avalos@hotmail.com Active (Paid by Org) Fellow M…" at bounding box center [327, 132] width 310 height 82
copy div "USR-22977"
click at [248, 52] on button "×" at bounding box center [254, 50] width 11 height 11
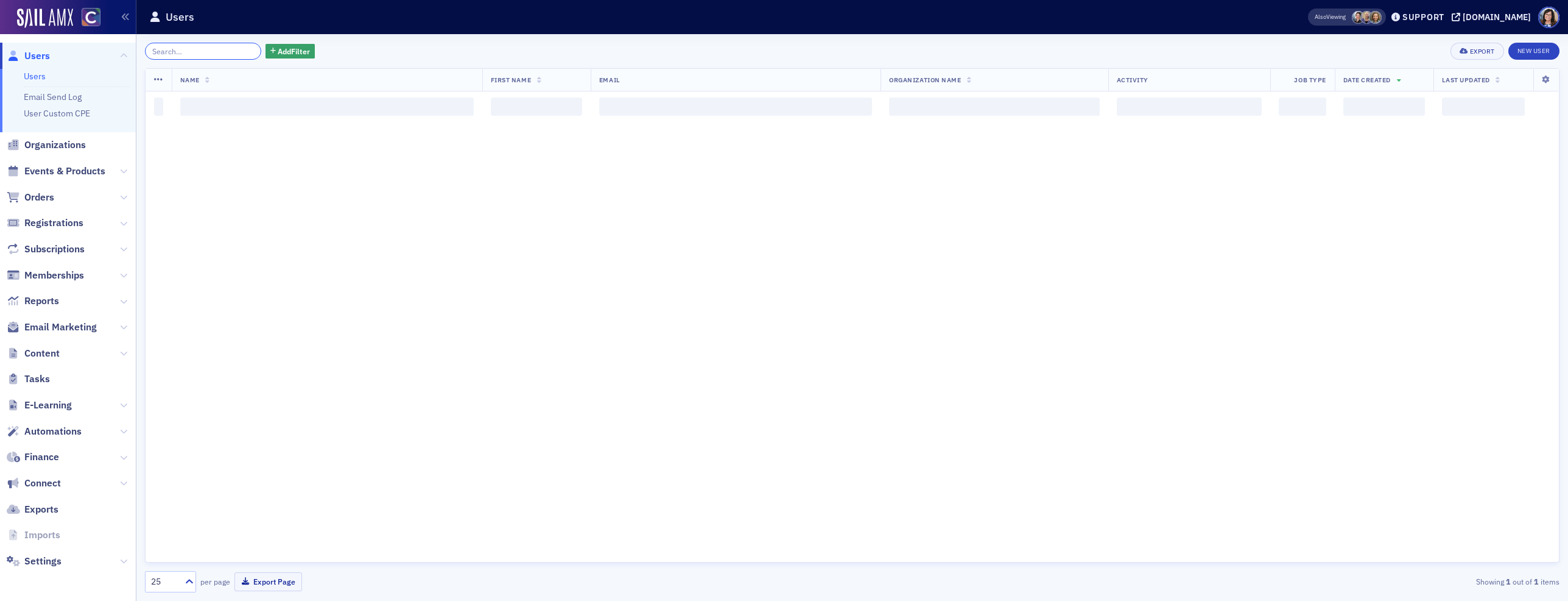
click at [214, 51] on input "search" at bounding box center [203, 52] width 116 height 17
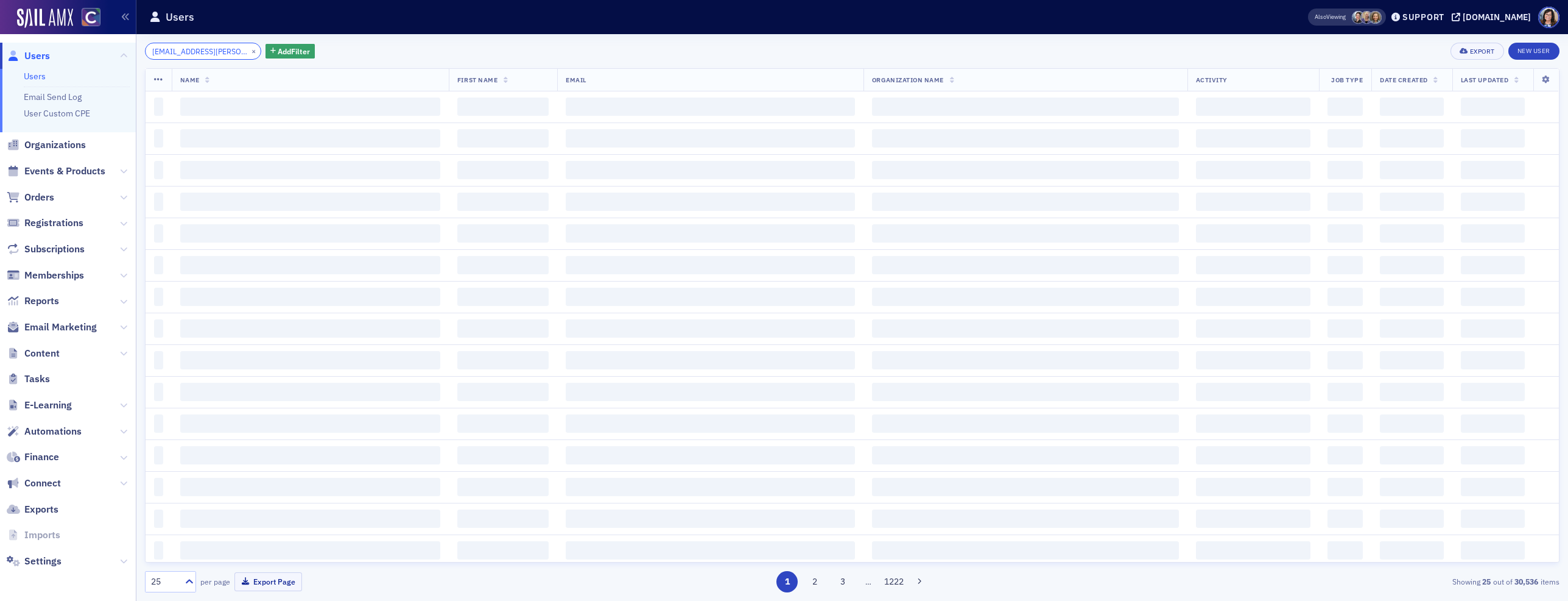
scroll to position [0, 11]
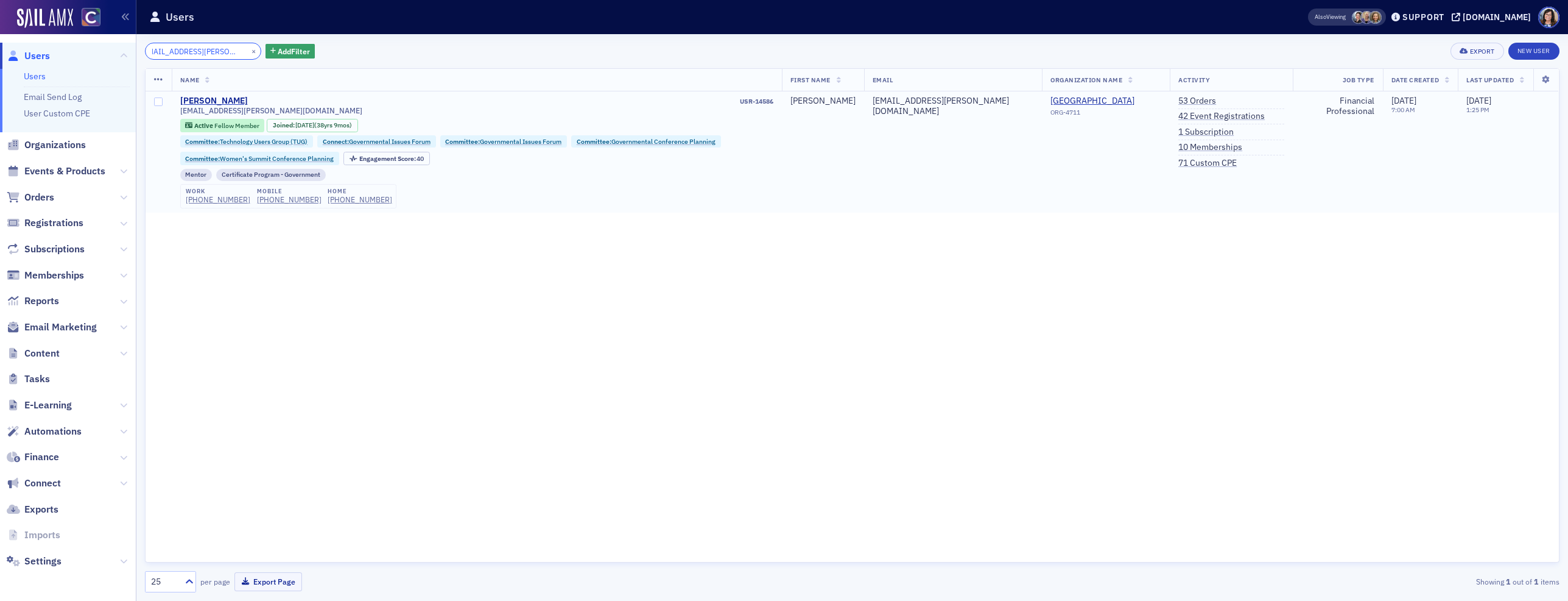
type input "heidi74.oneil@comcast.net"
click at [646, 101] on div "USR-14586" at bounding box center [511, 101] width 524 height 8
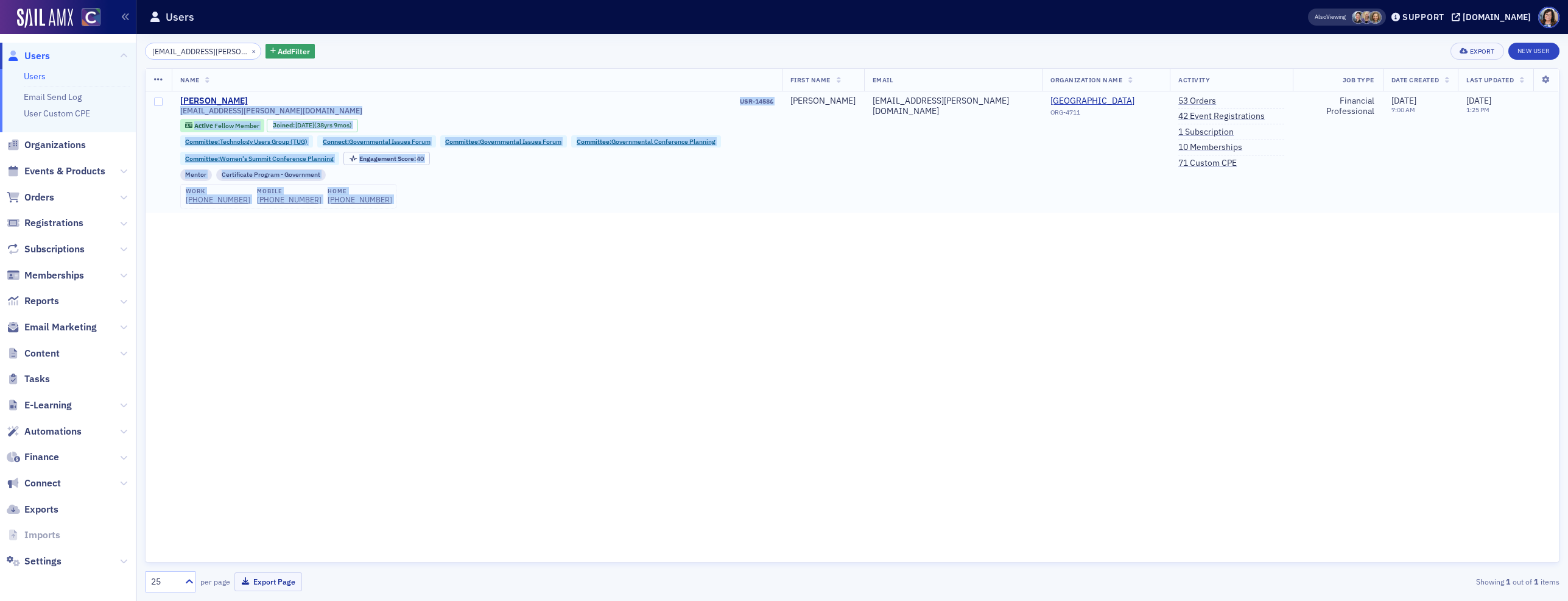
drag, startPoint x: 848, startPoint y: 101, endPoint x: 803, endPoint y: 101, distance: 45.0
click at [803, 101] on tr "Heidi ONeil USR-14586 heidi74.oneil@comcast.net Active Fellow Member Joined : 1…" at bounding box center [852, 151] width 1413 height 121
click at [774, 101] on div "USR-14586" at bounding box center [511, 101] width 524 height 8
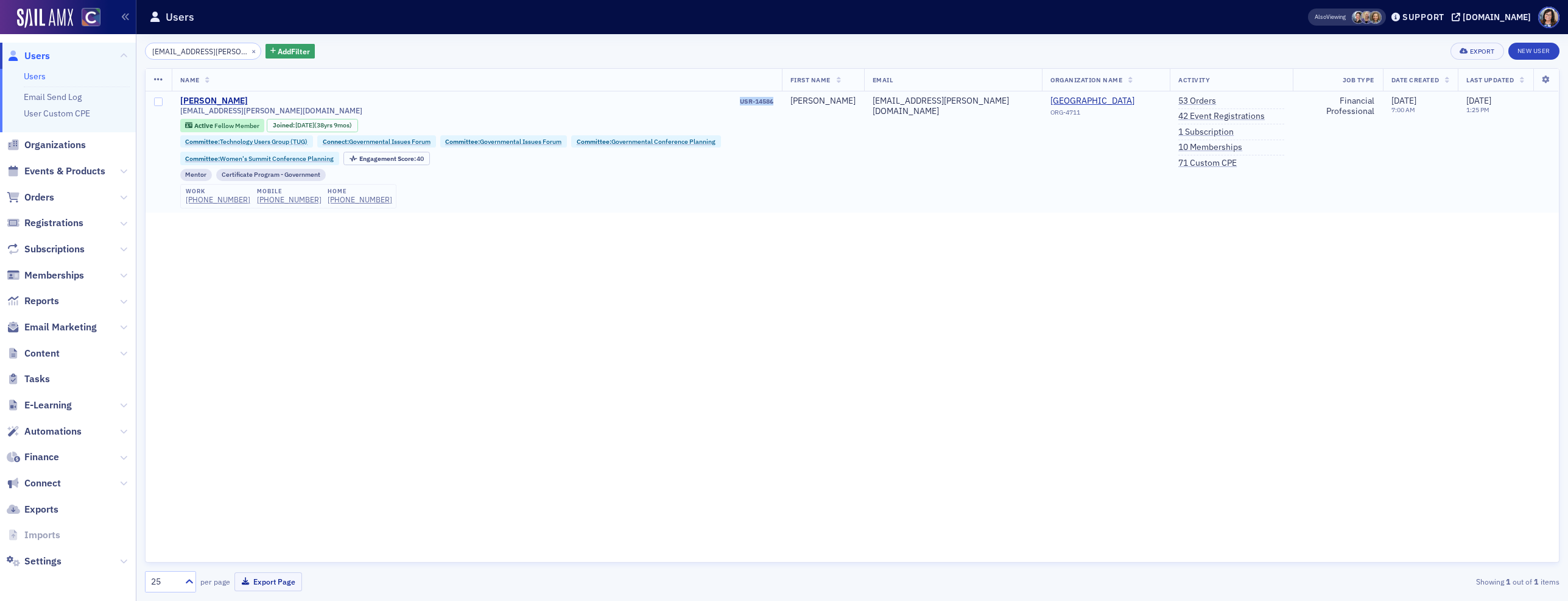
drag, startPoint x: 803, startPoint y: 101, endPoint x: 841, endPoint y: 101, distance: 38.0
click at [782, 101] on td "Heidi ONeil USR-14586 heidi74.oneil@comcast.net Active Fellow Member Joined : 1…" at bounding box center [477, 151] width 610 height 121
copy div "USR-14586"
click at [248, 50] on button "×" at bounding box center [254, 50] width 11 height 11
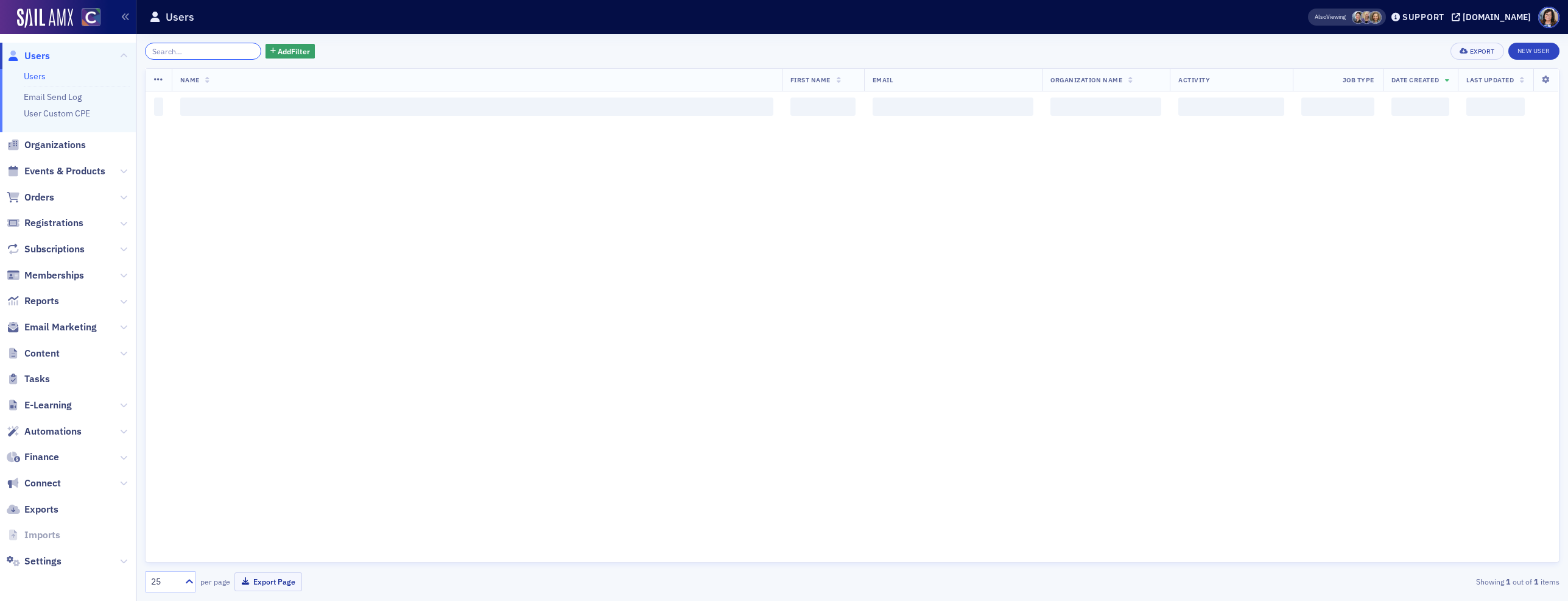
click at [217, 52] on input "search" at bounding box center [203, 52] width 116 height 17
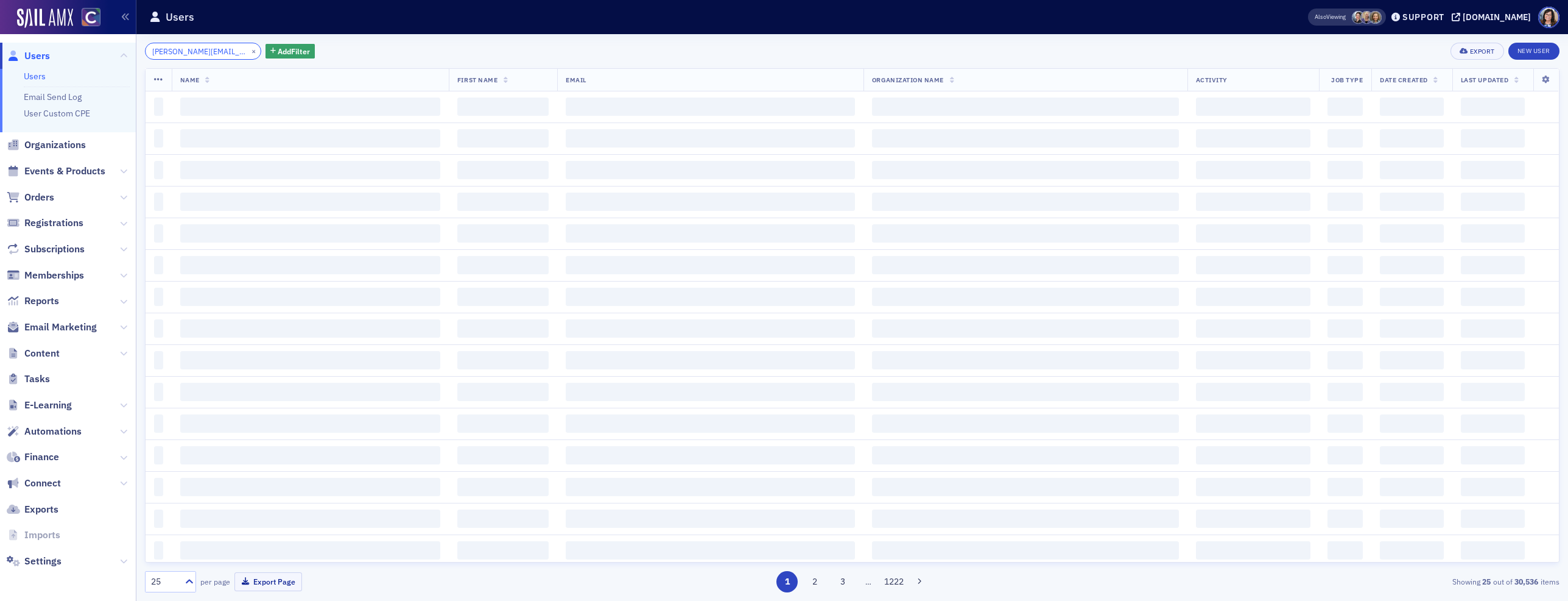
scroll to position [0, 11]
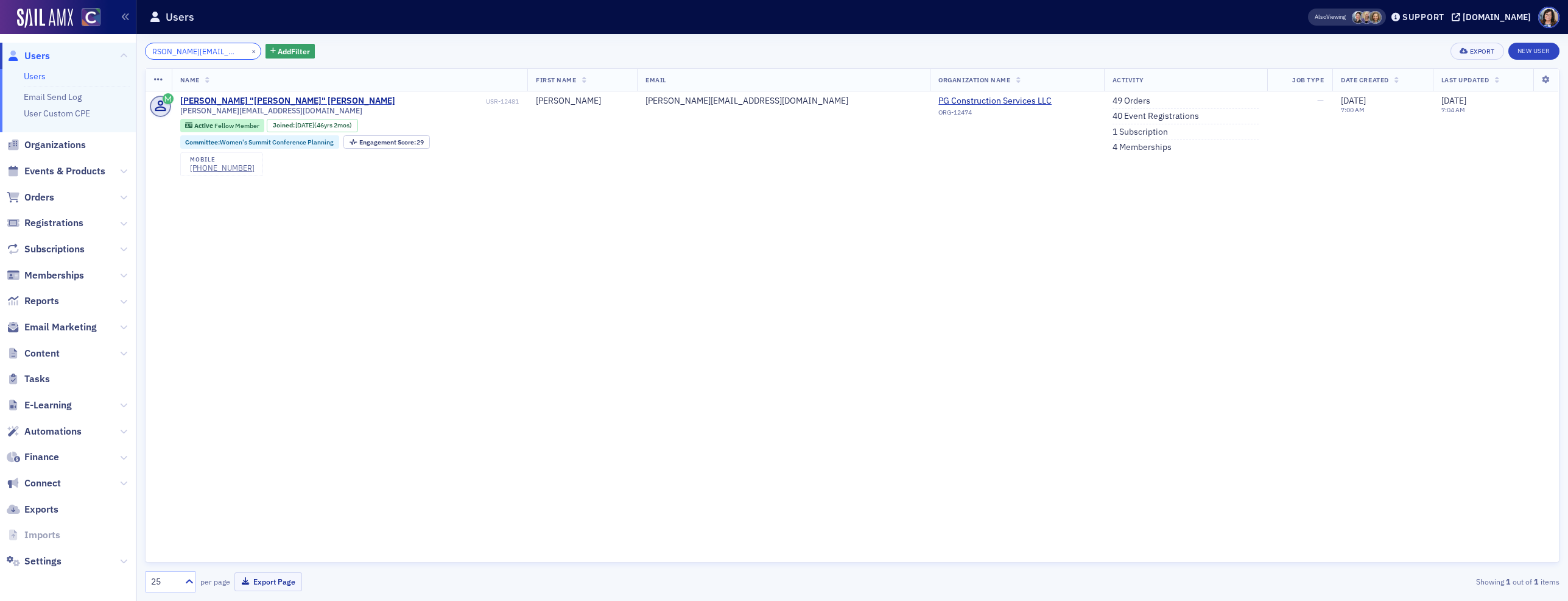
type input "pam@pg-construction.com"
click at [529, 103] on td "Pamela "Pam" Goff USR-12481 pam@pg-construction.com Active Fellow Member Joined…" at bounding box center [350, 135] width 357 height 89
drag, startPoint x: 548, startPoint y: 101, endPoint x: 531, endPoint y: 103, distance: 17.1
click at [529, 103] on td "Pamela "Pam" Goff USR-12481 pam@pg-construction.com Active Fellow Member Joined…" at bounding box center [350, 135] width 357 height 89
copy div "USR-12481"
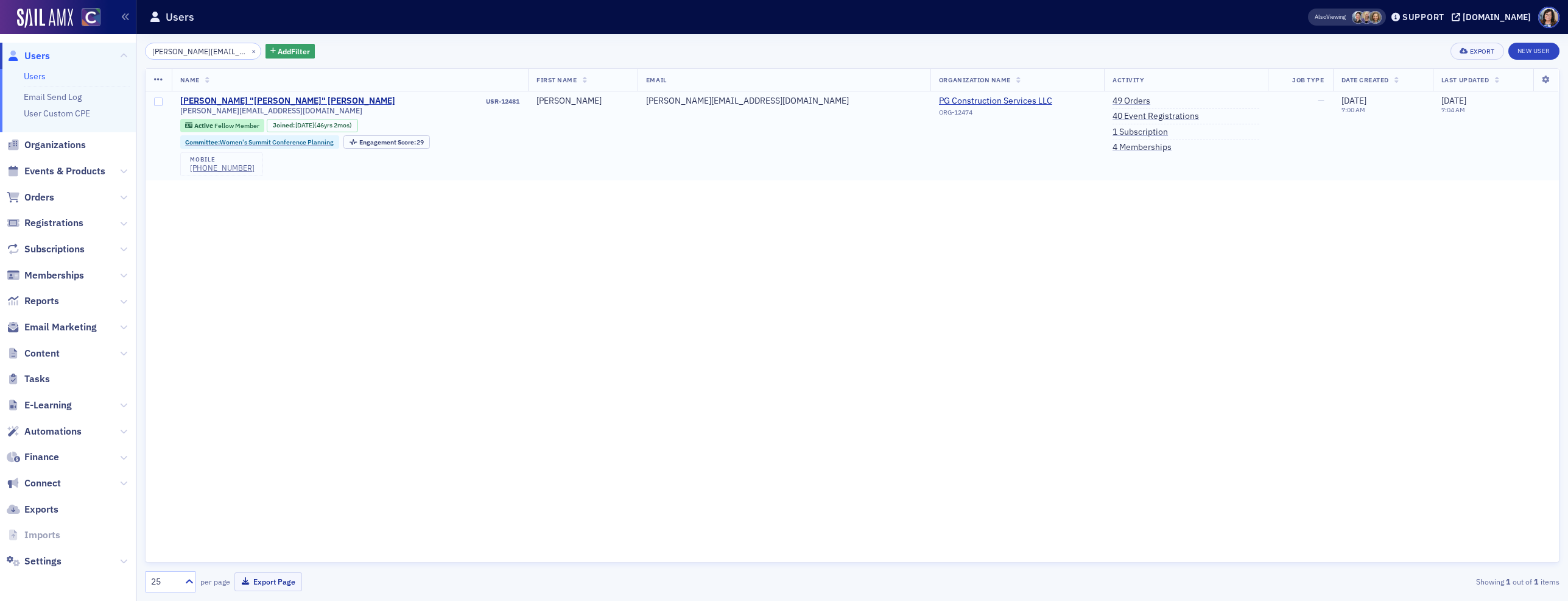
click at [750, 148] on td "pam@pg-construction.com" at bounding box center [784, 135] width 293 height 89
drag, startPoint x: 238, startPoint y: 52, endPoint x: 220, endPoint y: 53, distance: 18.0
click at [248, 52] on button "×" at bounding box center [254, 50] width 11 height 11
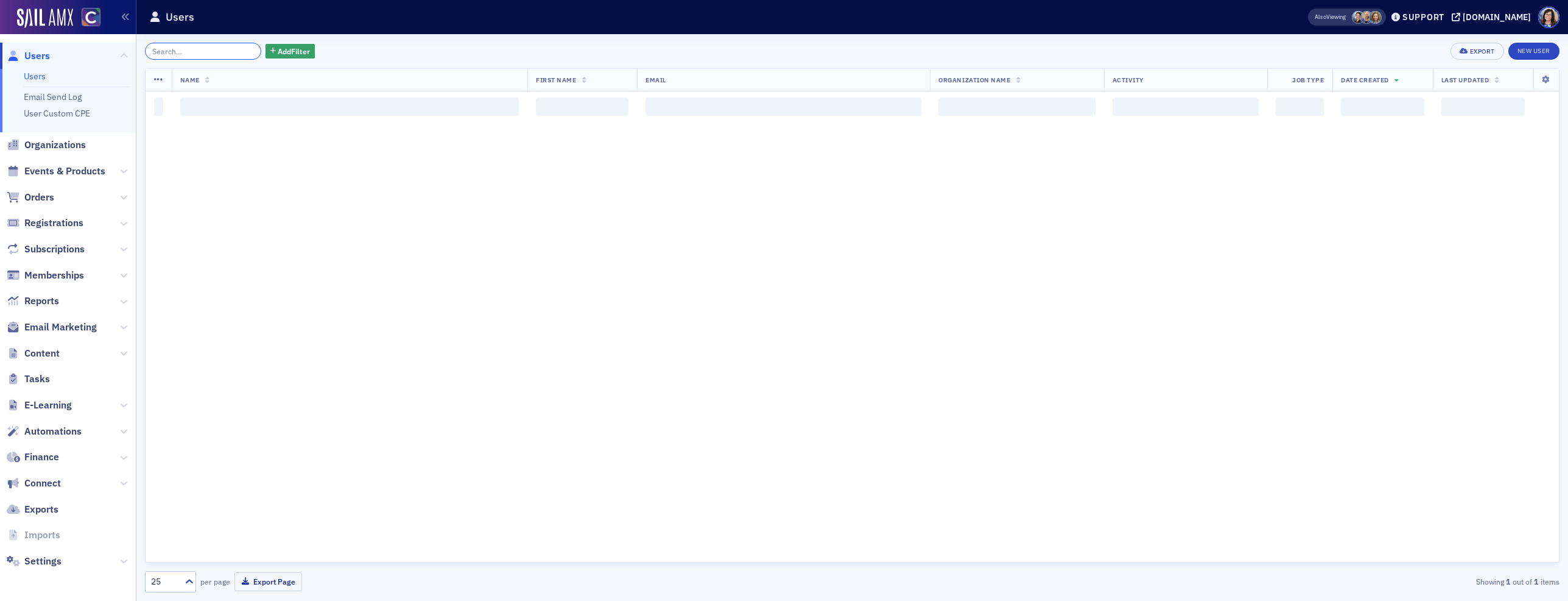
click at [217, 53] on input "search" at bounding box center [203, 52] width 116 height 17
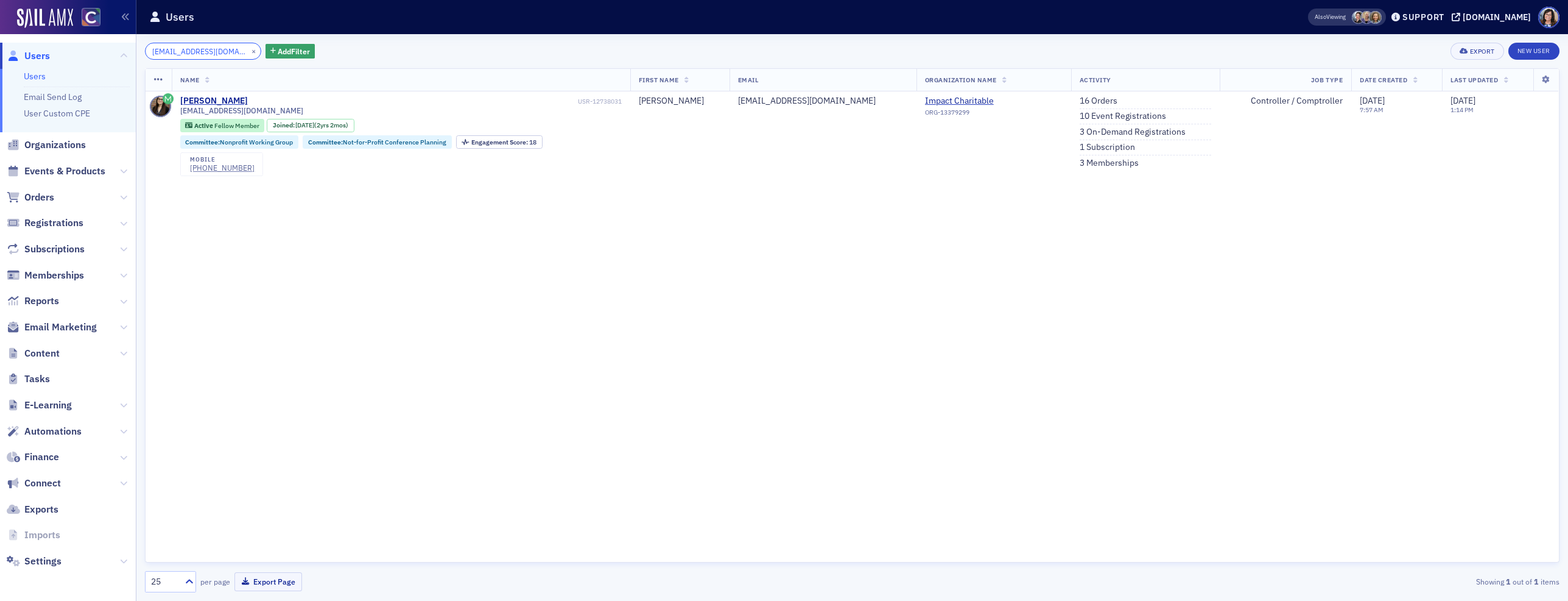
type input "hdealto@gmail.com"
drag, startPoint x: 507, startPoint y: 102, endPoint x: 518, endPoint y: 101, distance: 11.0
click at [509, 102] on div "USR-12738031" at bounding box center [435, 101] width 372 height 8
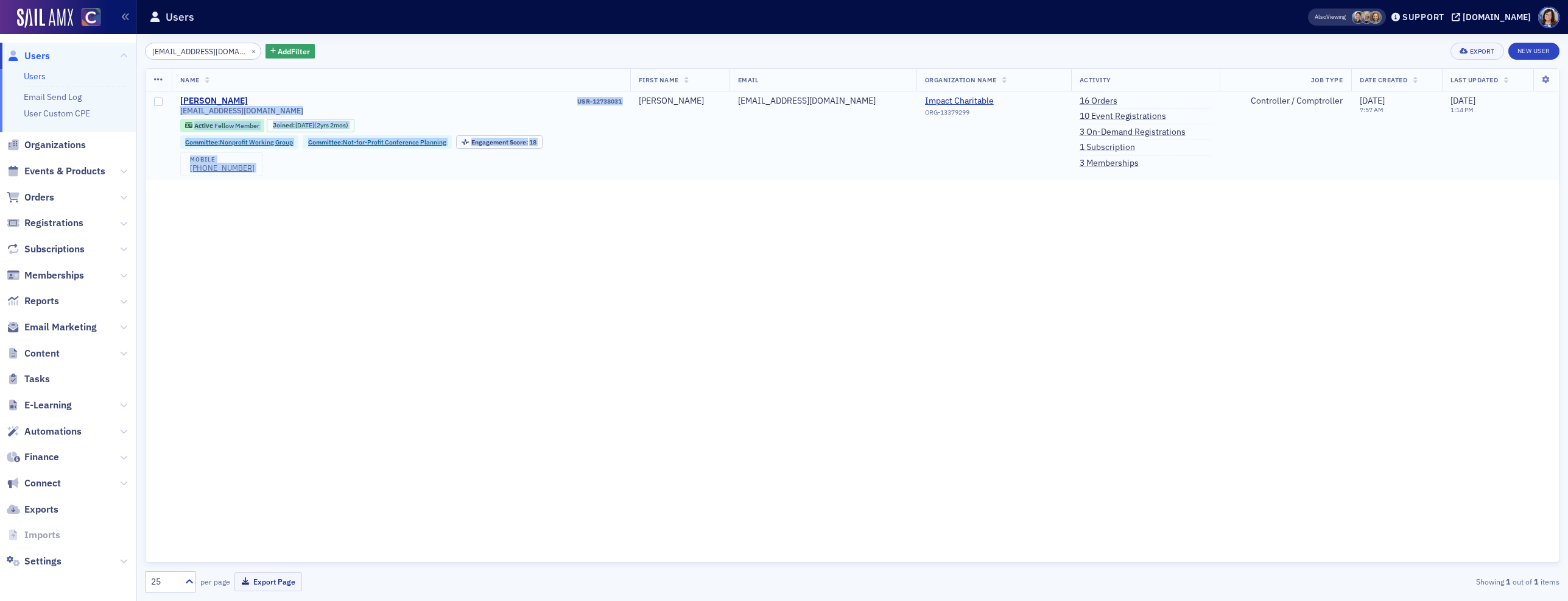
drag, startPoint x: 665, startPoint y: 101, endPoint x: 611, endPoint y: 103, distance: 54.0
click at [611, 103] on tr "Hannah DeAlto USR-12738031 hdealto@gmail.com Active Fellow Member Joined : 7/11…" at bounding box center [852, 135] width 1413 height 89
click at [611, 103] on div "USR-12738031" at bounding box center [435, 101] width 372 height 8
drag, startPoint x: 611, startPoint y: 103, endPoint x: 649, endPoint y: 101, distance: 38.1
click at [622, 101] on div "USR-12738031" at bounding box center [435, 101] width 372 height 8
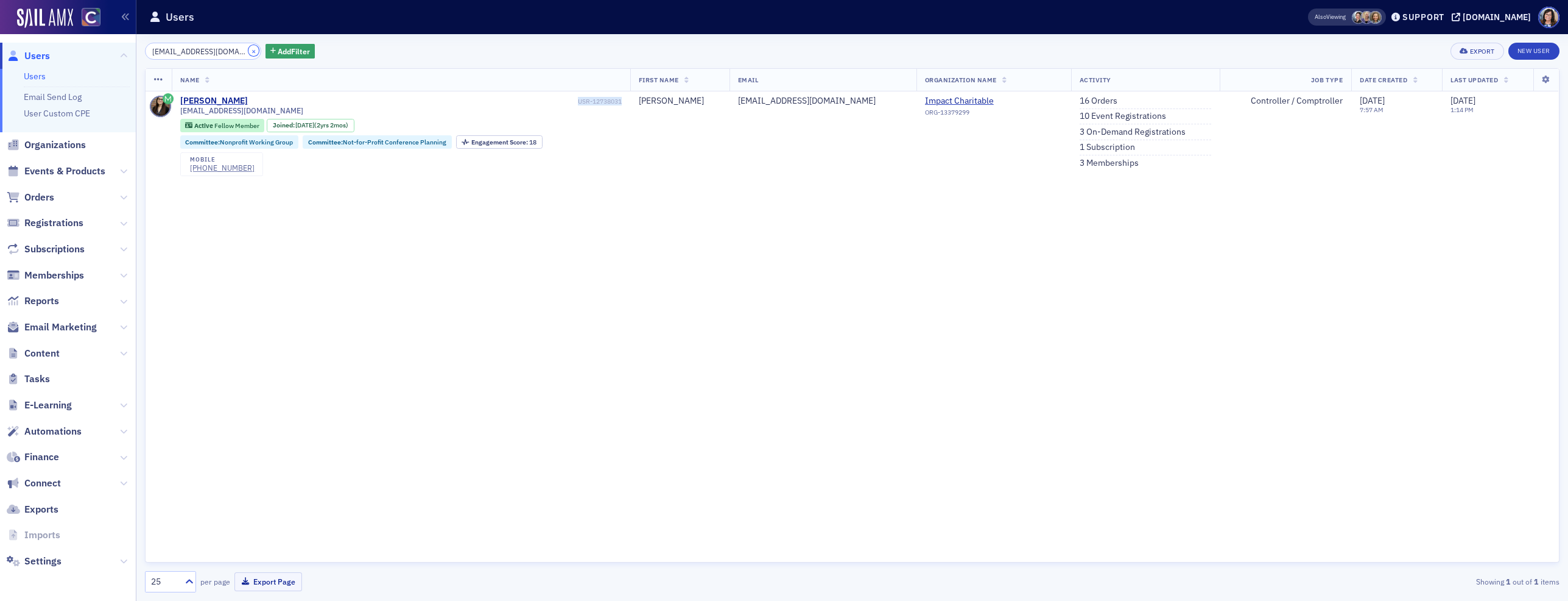
click at [248, 52] on button "×" at bounding box center [254, 50] width 11 height 11
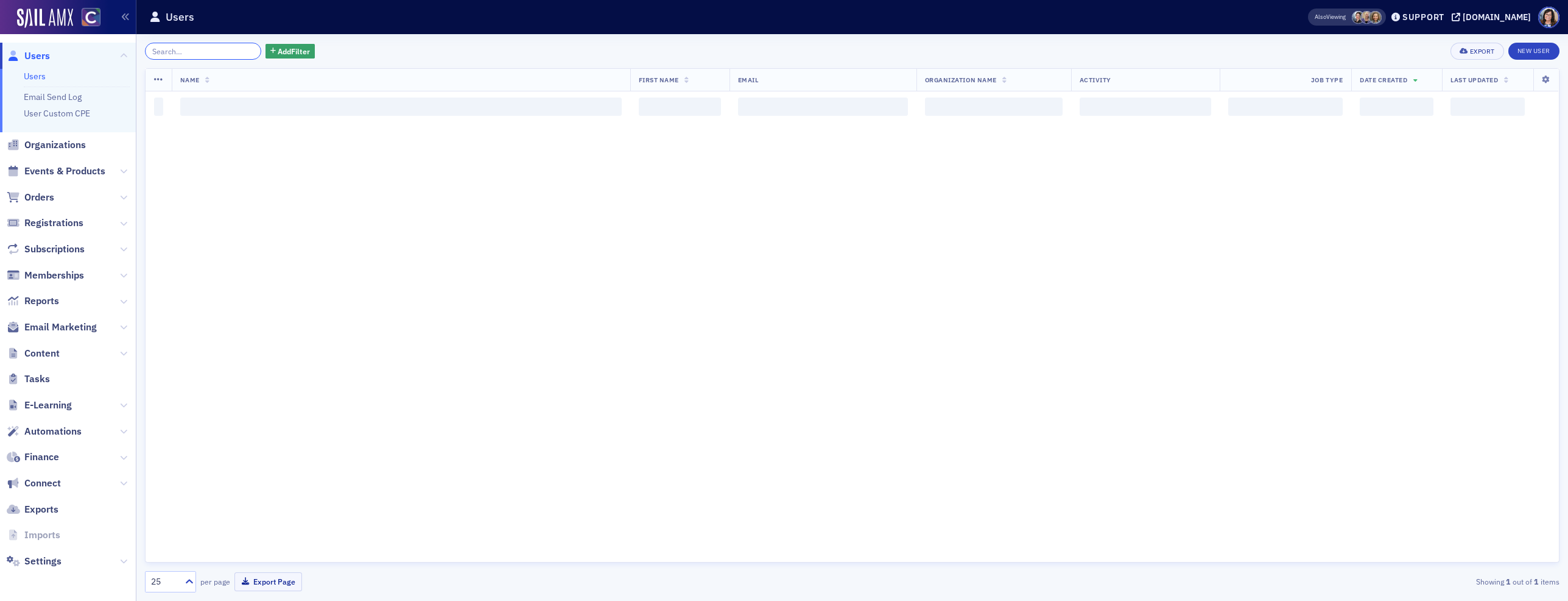
click at [223, 52] on input "search" at bounding box center [203, 52] width 116 height 17
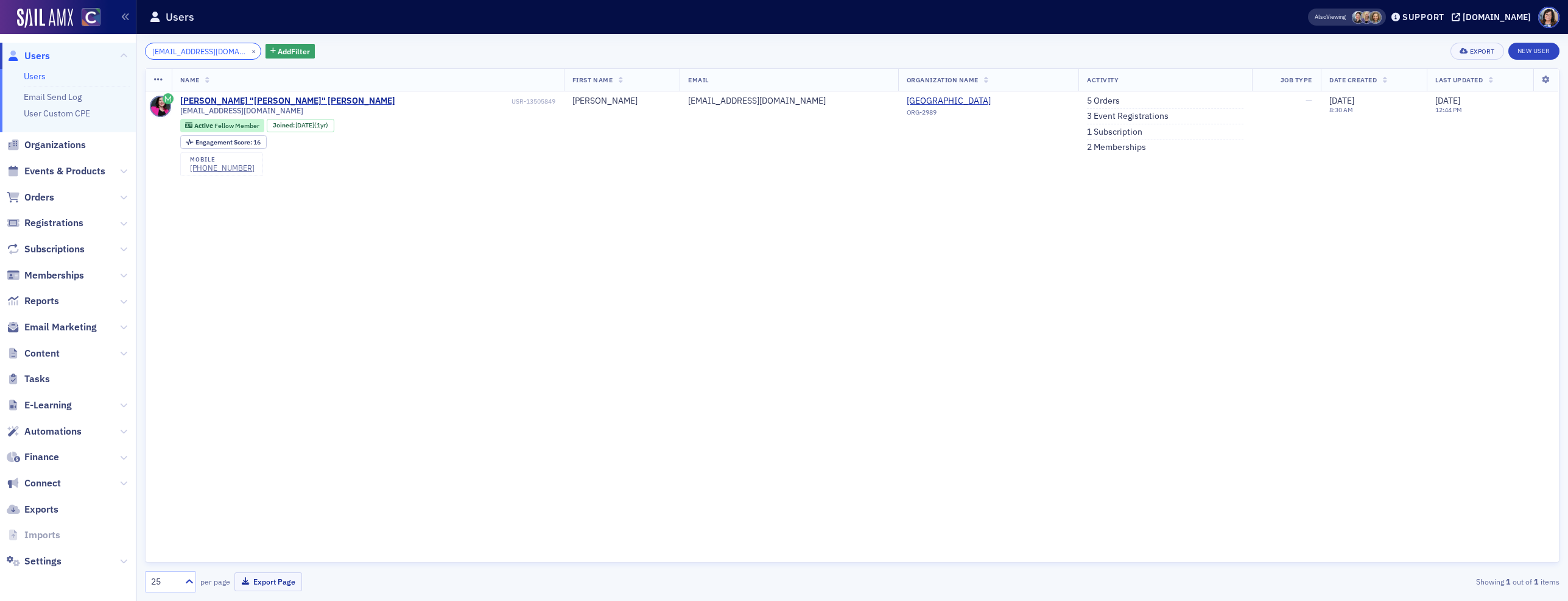
type input "todlingj@gmail.com"
click at [248, 52] on button "×" at bounding box center [254, 50] width 11 height 11
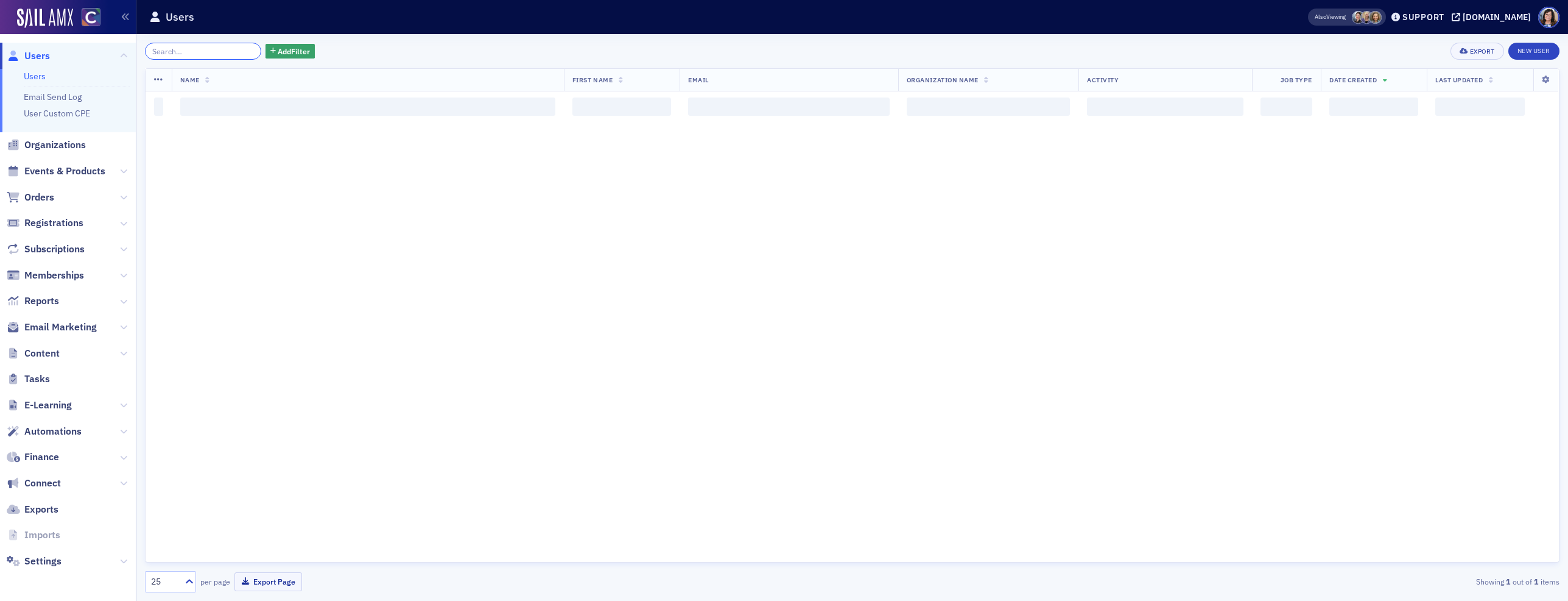
click at [200, 52] on input "search" at bounding box center [203, 52] width 116 height 17
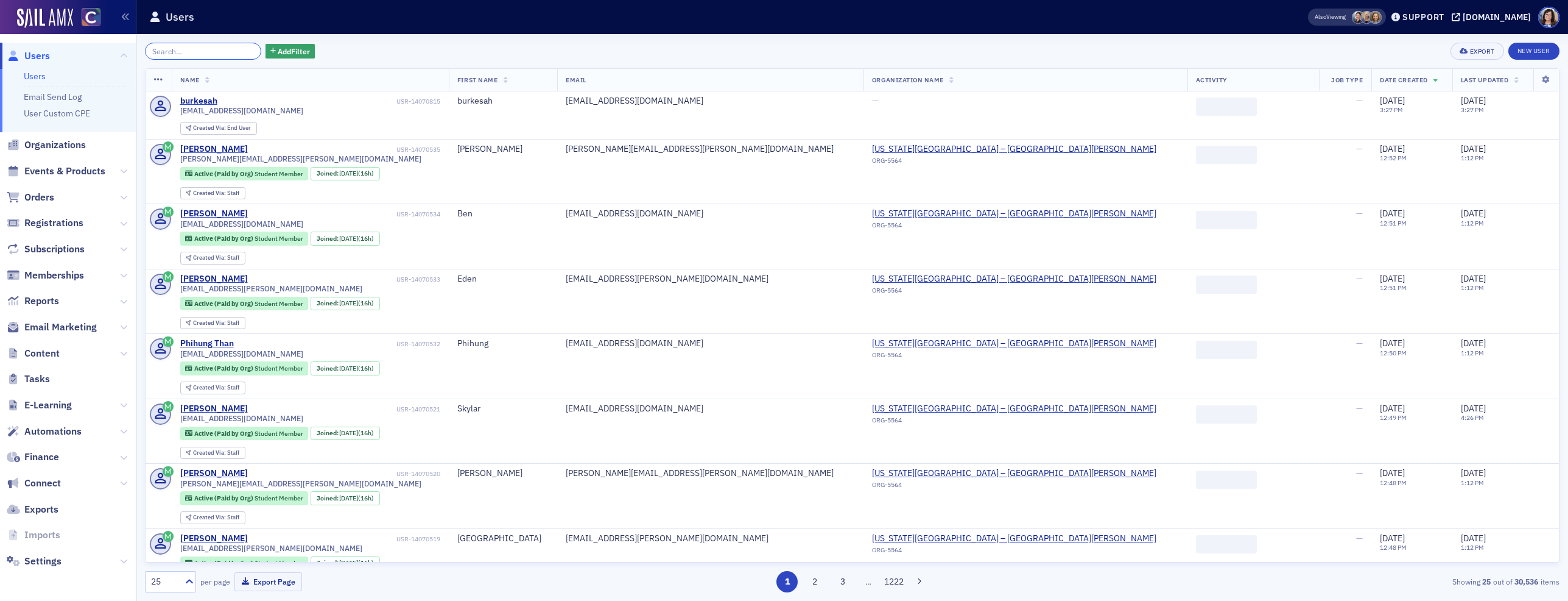
paste input "mmontgomery@cobank.com"
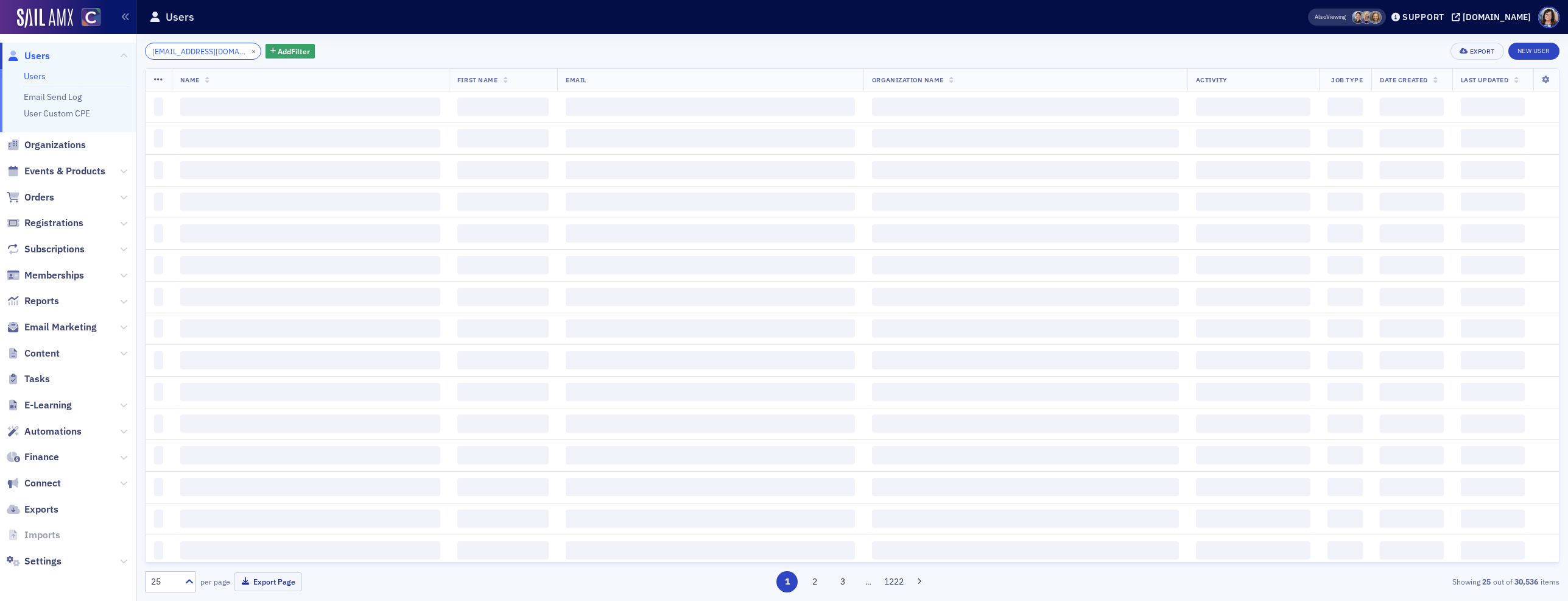
scroll to position [0, 15]
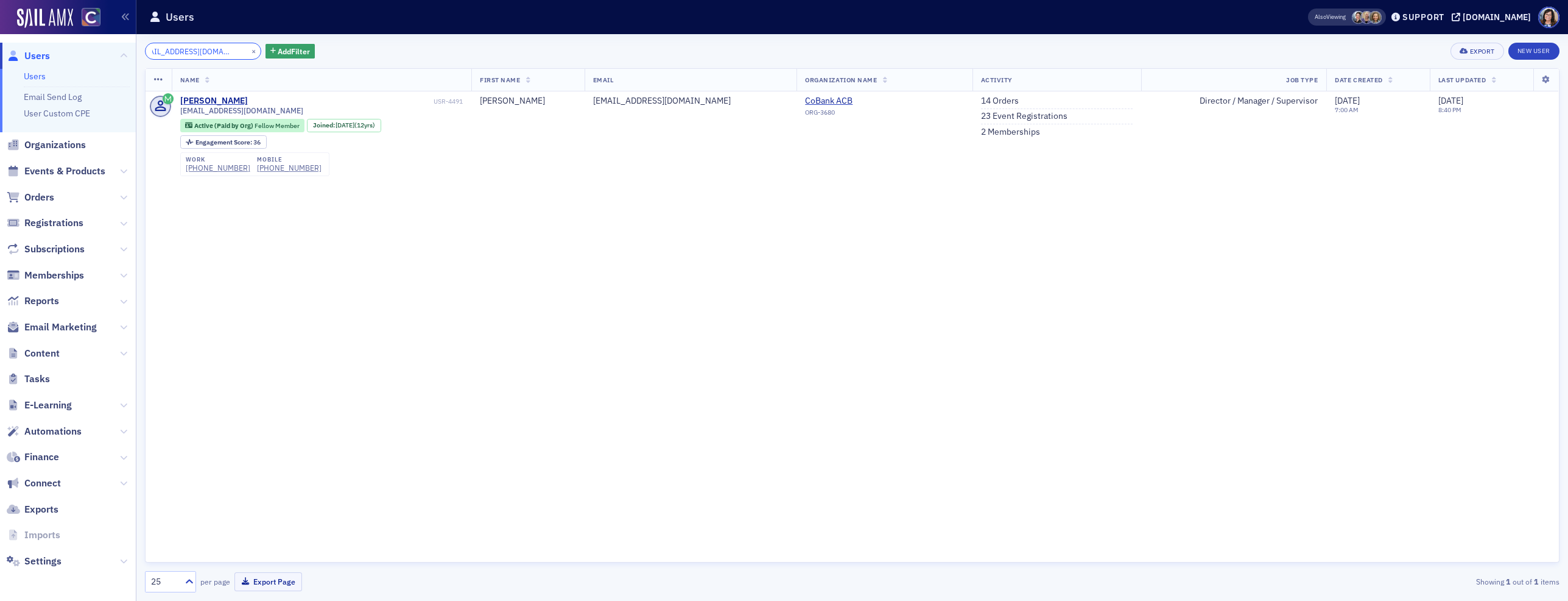
type input "mmontgomery@cobank.com"
drag, startPoint x: 239, startPoint y: 52, endPoint x: 214, endPoint y: 53, distance: 25.0
click at [248, 52] on button "×" at bounding box center [254, 50] width 11 height 11
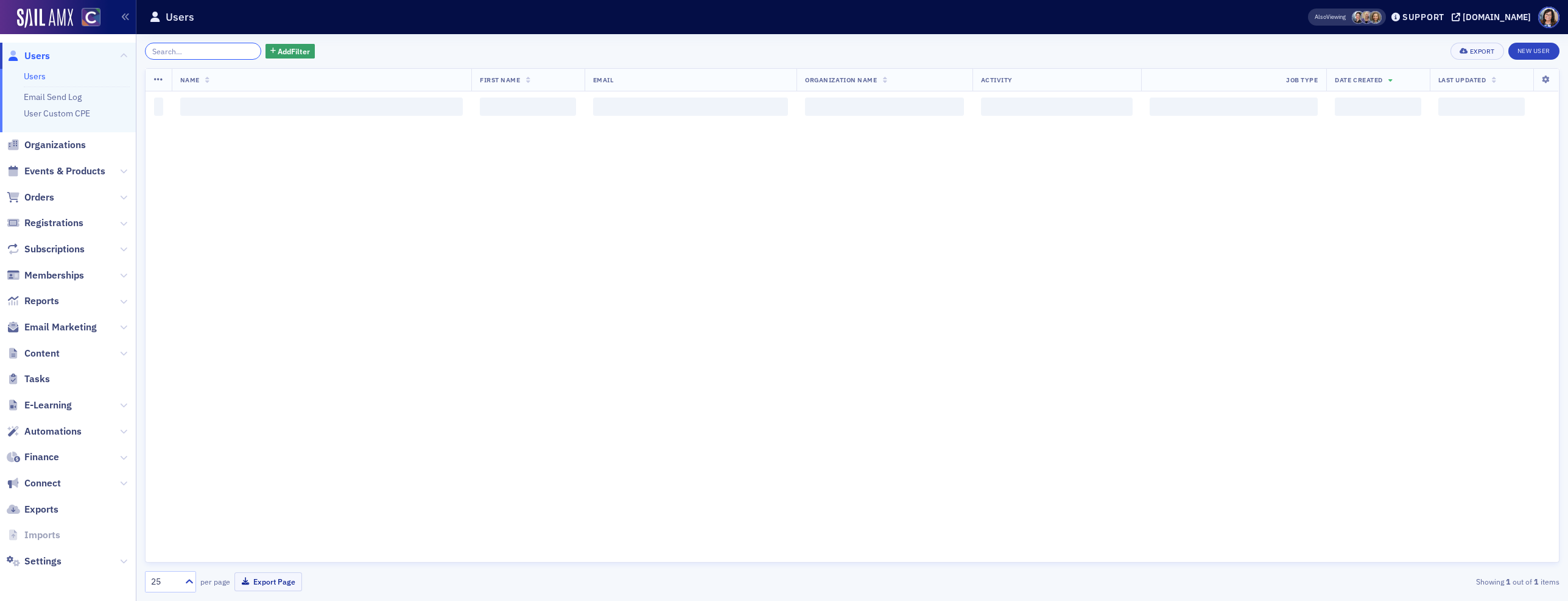
click at [214, 53] on input "search" at bounding box center [203, 52] width 116 height 17
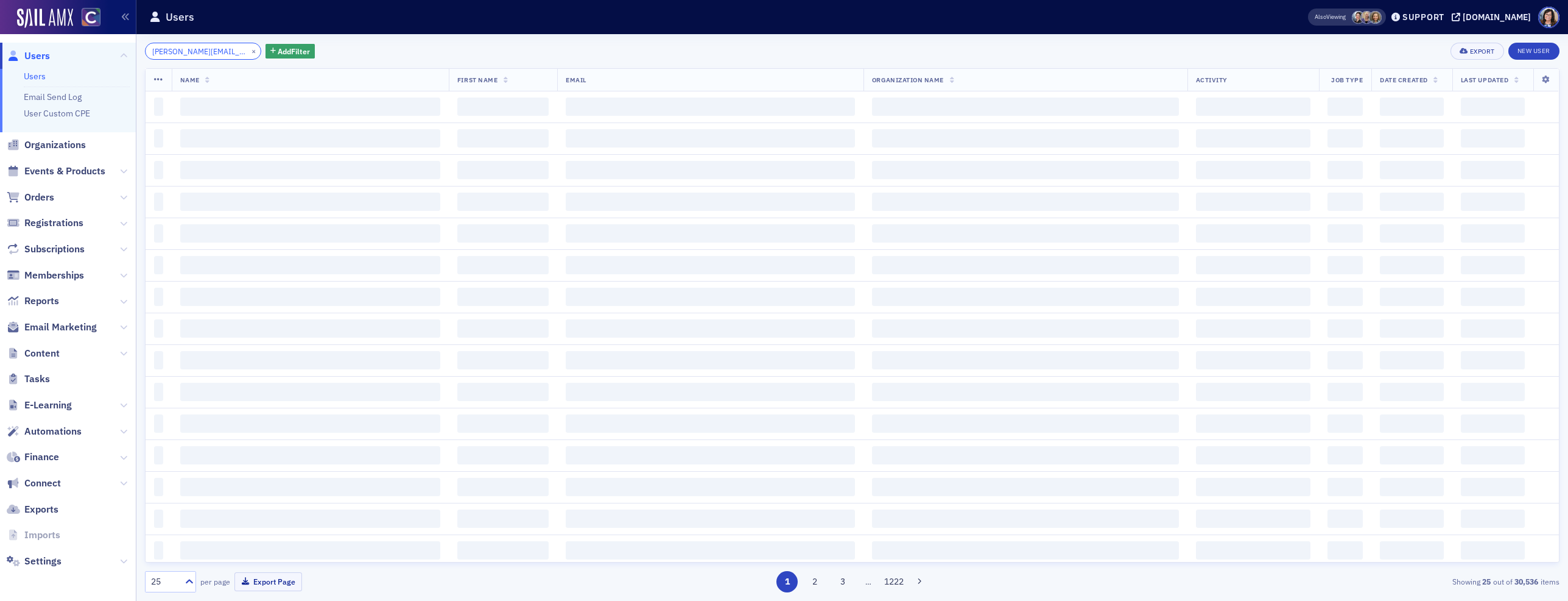
scroll to position [0, 21]
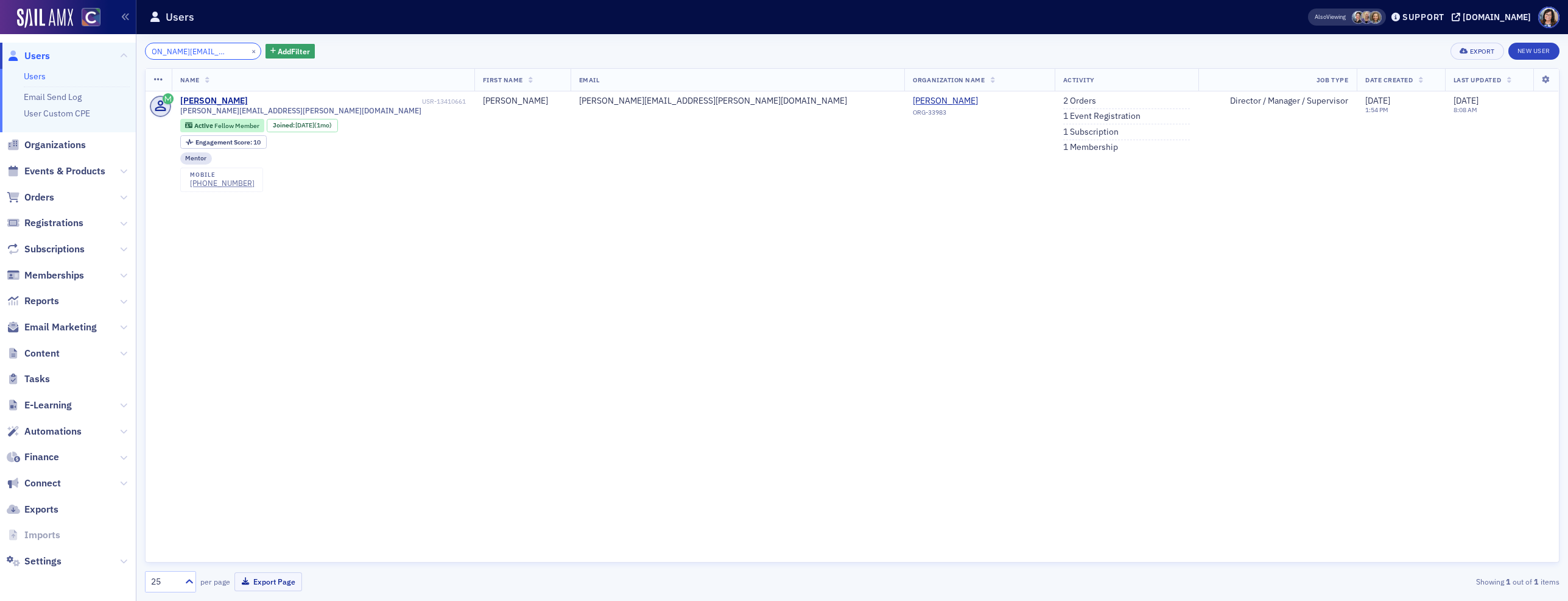
type input "melissa.nakagama@btcpa.net"
drag, startPoint x: 237, startPoint y: 52, endPoint x: 214, endPoint y: 52, distance: 23.0
click at [248, 52] on button "×" at bounding box center [254, 50] width 11 height 11
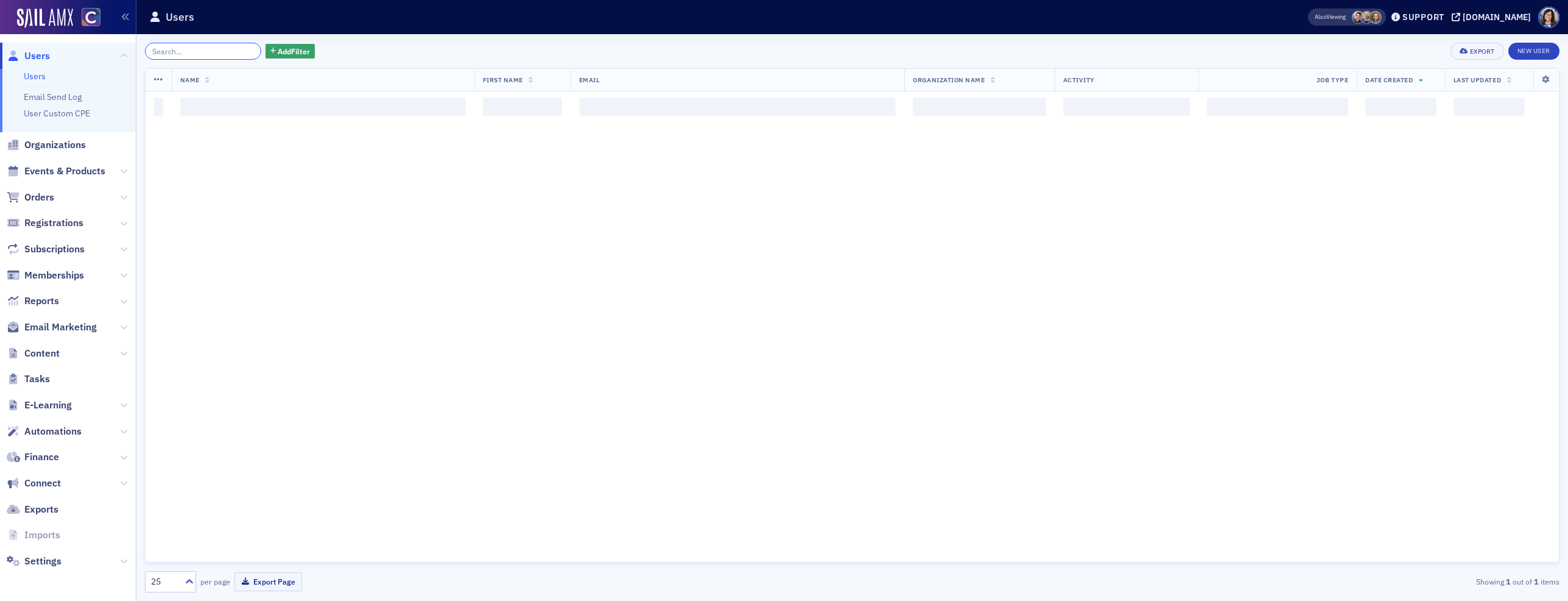
click at [214, 52] on input "search" at bounding box center [203, 52] width 116 height 17
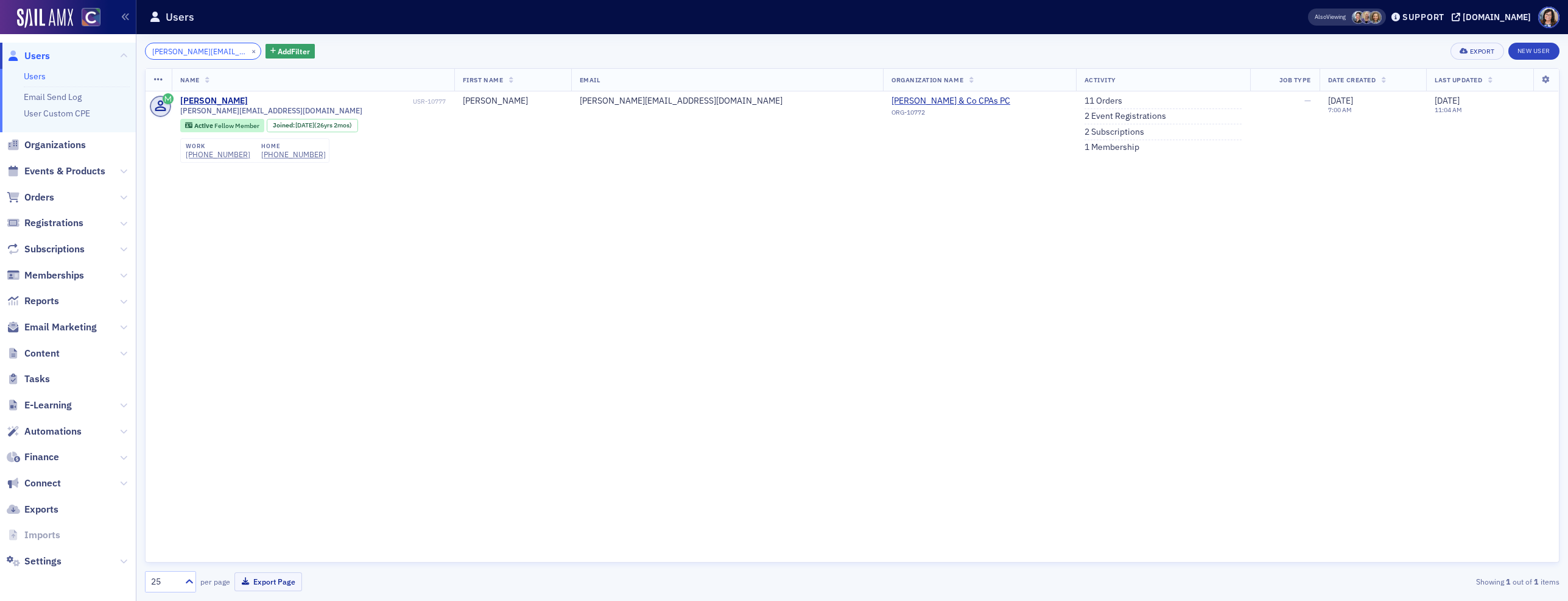
type input "lesley@lccpa.biz"
click at [248, 53] on button "×" at bounding box center [254, 50] width 11 height 11
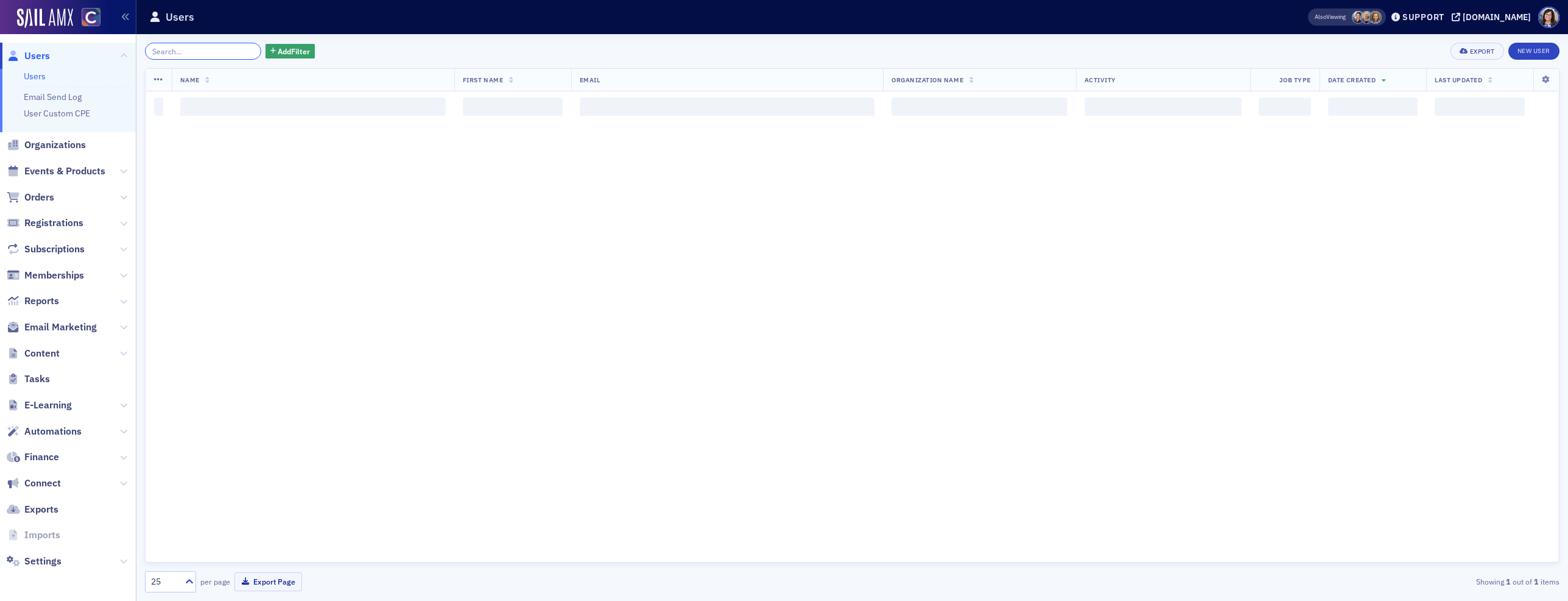
click at [224, 53] on input "search" at bounding box center [203, 52] width 116 height 17
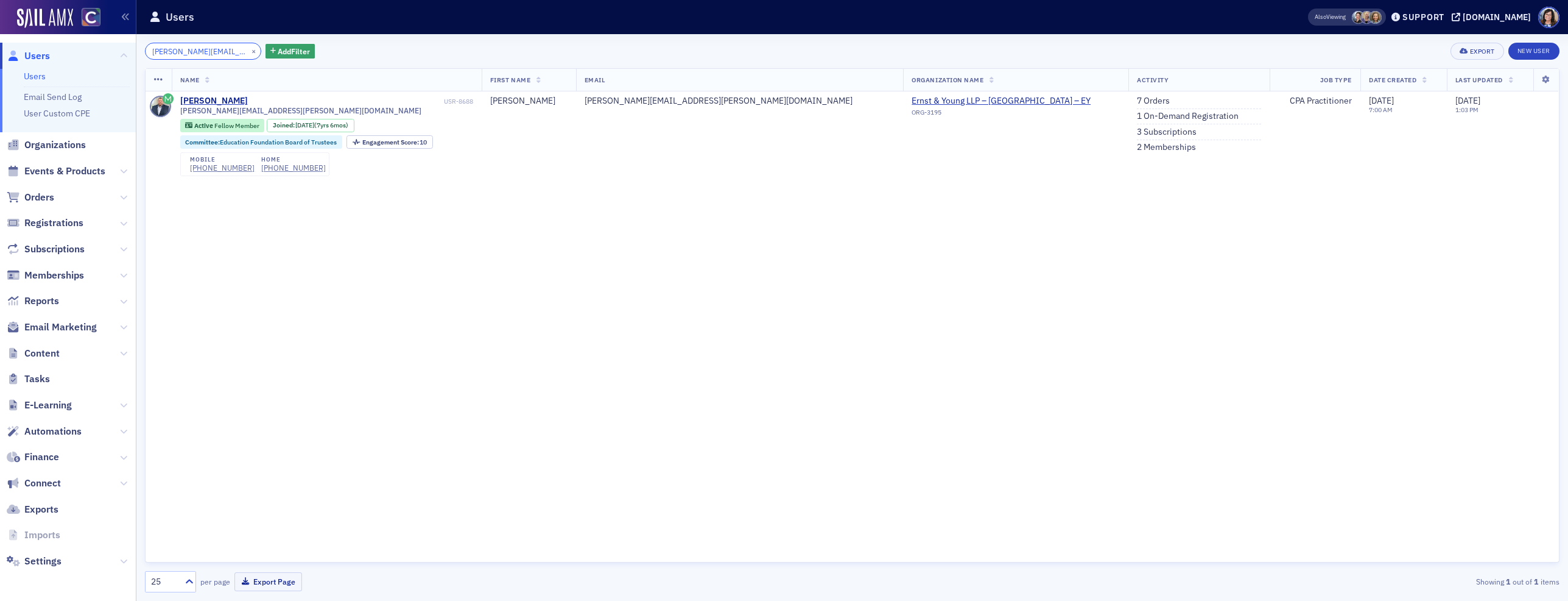
type input "justin.schmitz@ey.com"
click at [52, 270] on span "Memberships" at bounding box center [53, 275] width 59 height 14
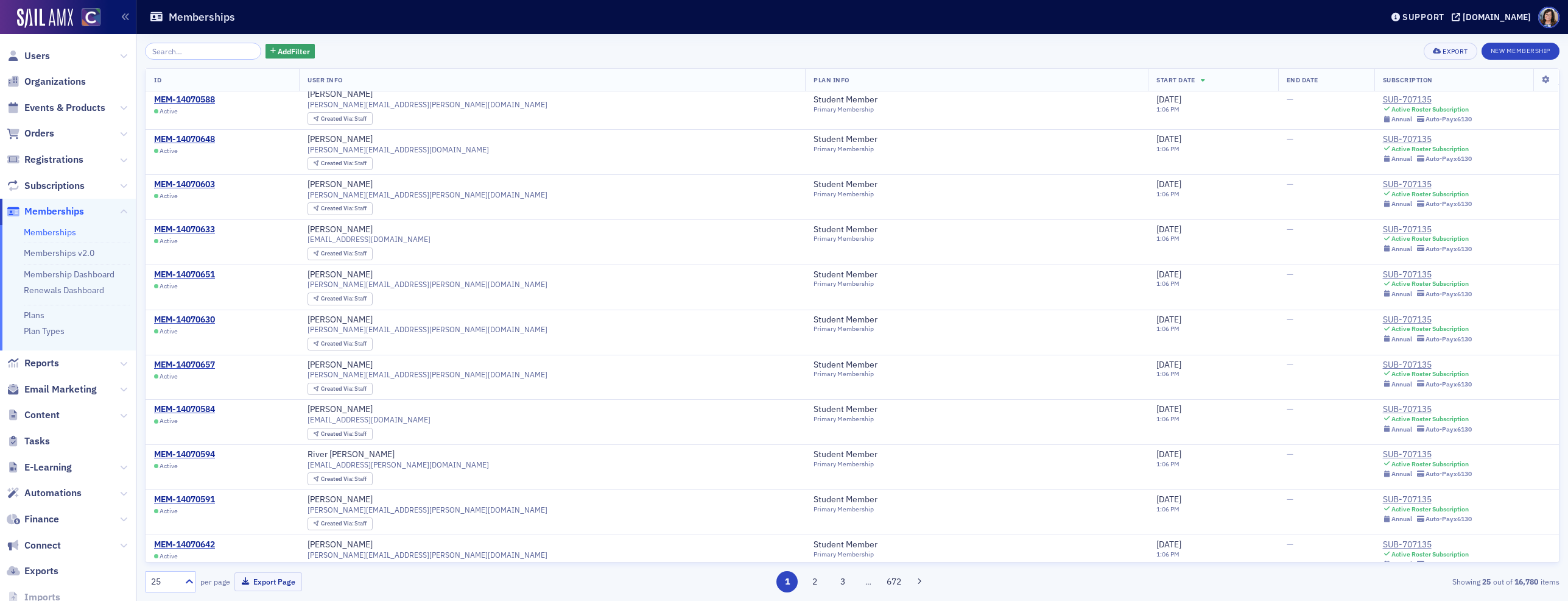
scroll to position [653, 0]
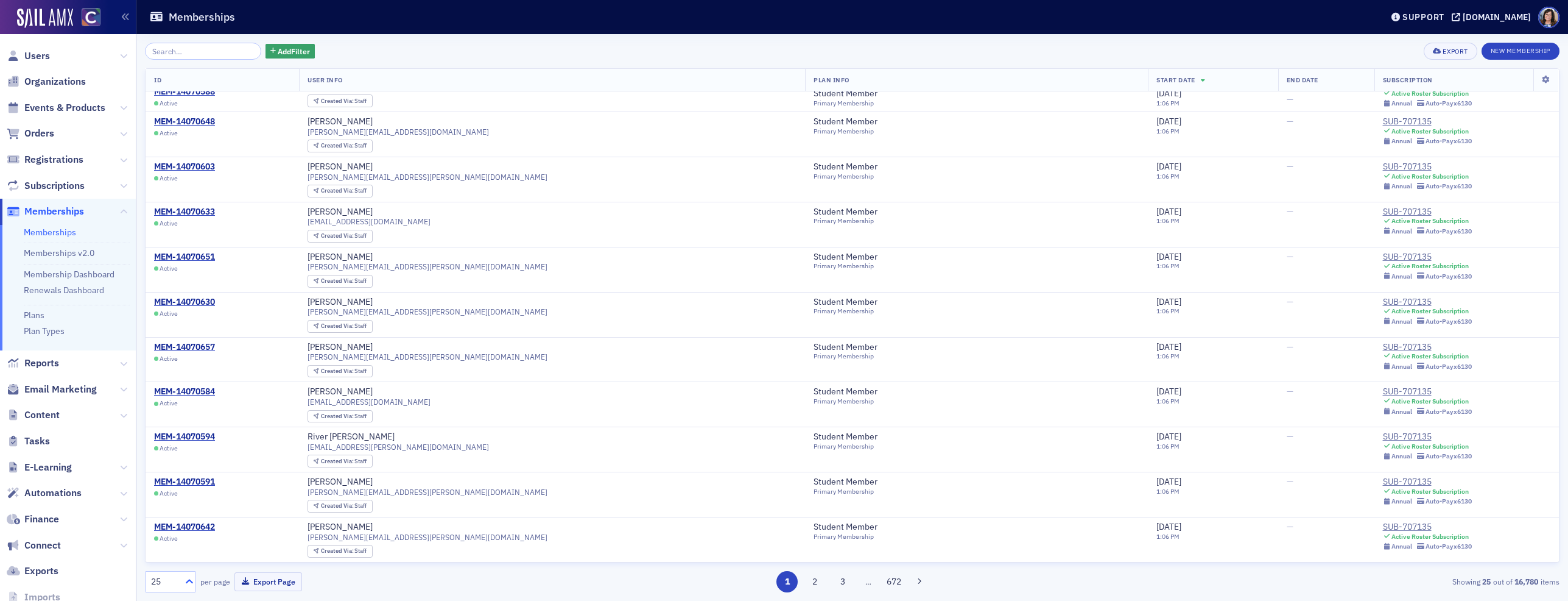
click at [188, 582] on icon at bounding box center [189, 581] width 12 height 12
click at [189, 490] on div "50" at bounding box center [170, 484] width 50 height 22
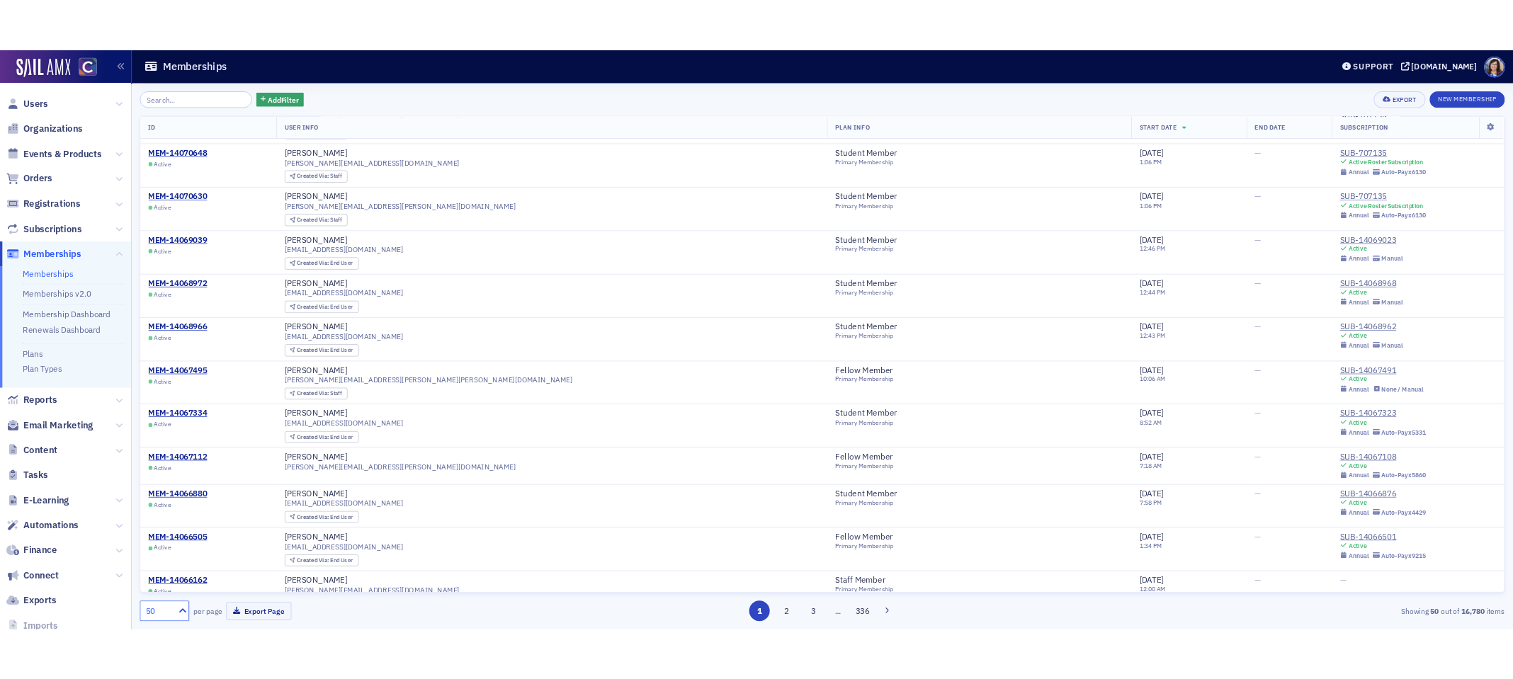
scroll to position [1615, 0]
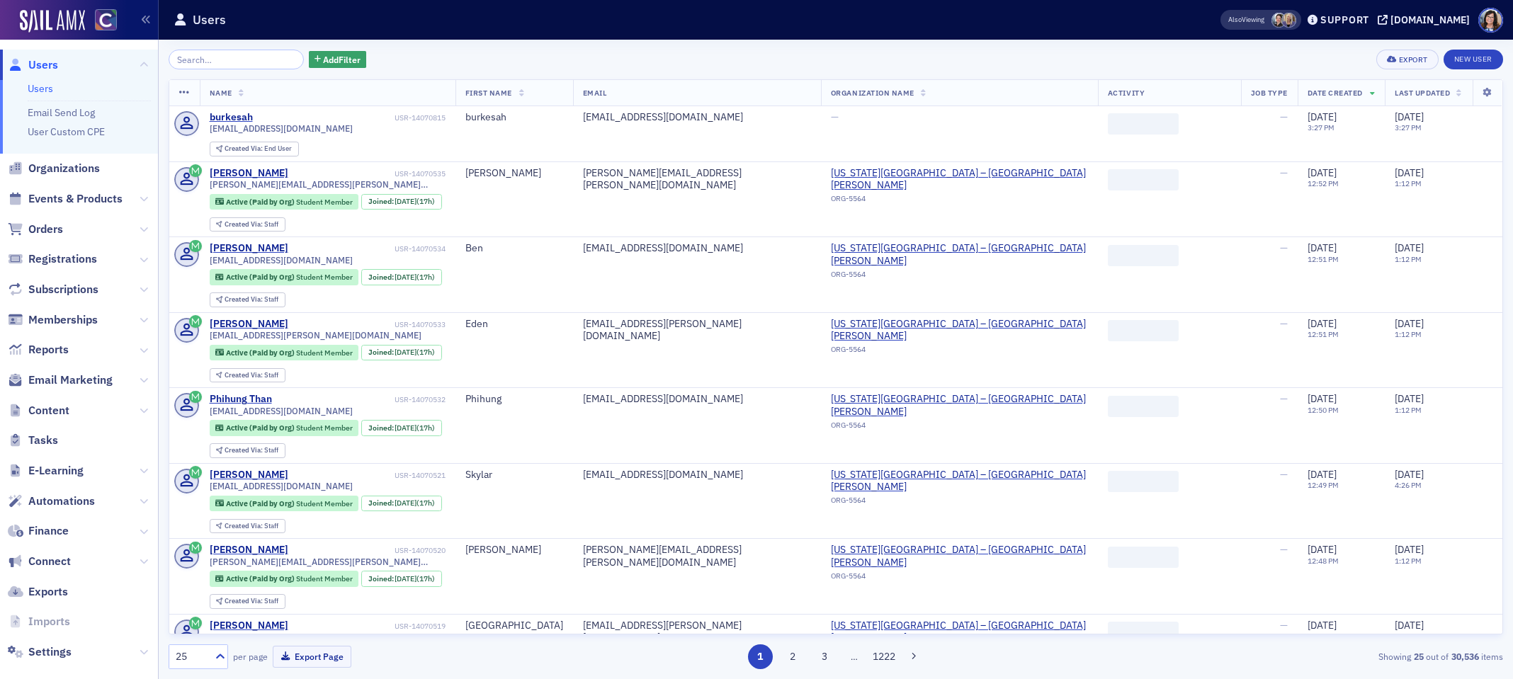
click at [211, 61] on input "search" at bounding box center [236, 60] width 135 height 20
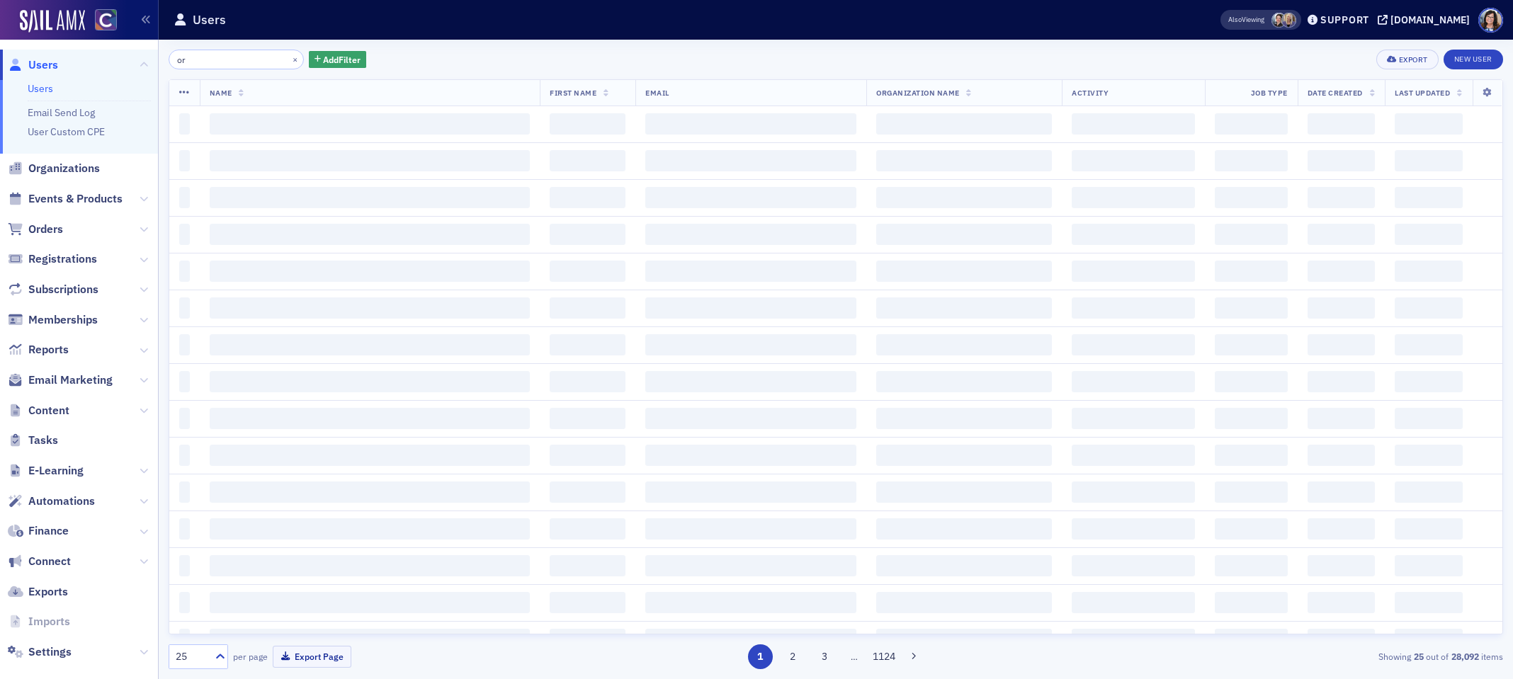
type input "o"
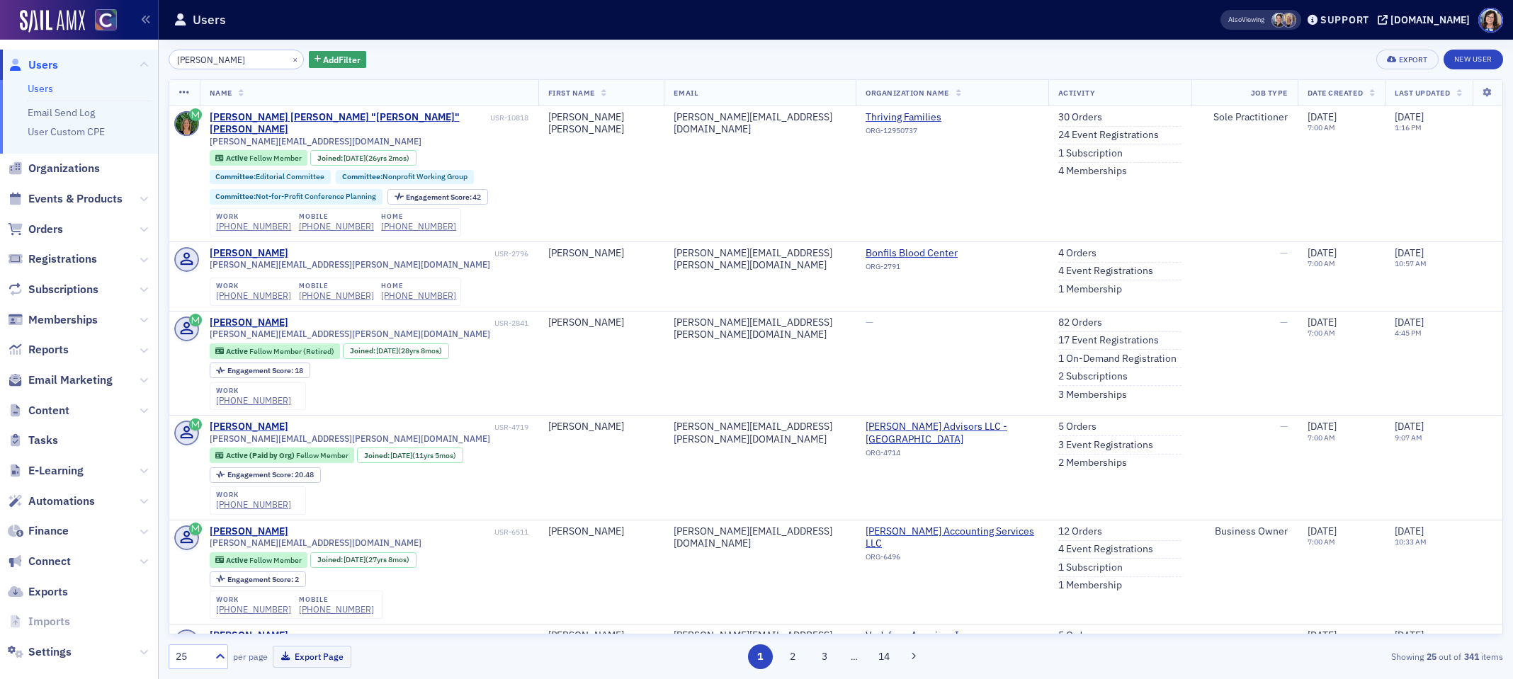
type input "lori anne reinwald"
drag, startPoint x: 278, startPoint y: 62, endPoint x: 247, endPoint y: 62, distance: 31.2
click at [289, 62] on button "×" at bounding box center [295, 58] width 13 height 13
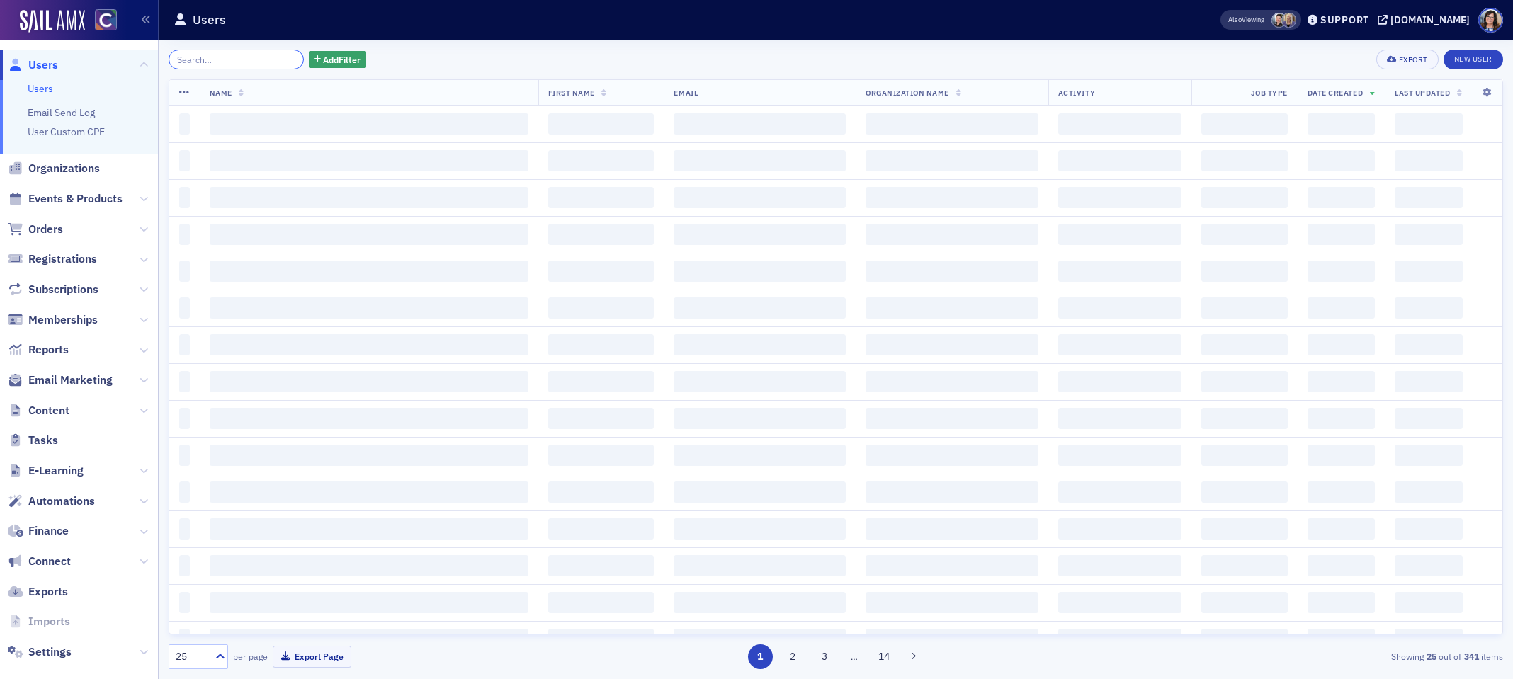
click at [247, 62] on input "search" at bounding box center [236, 60] width 135 height 20
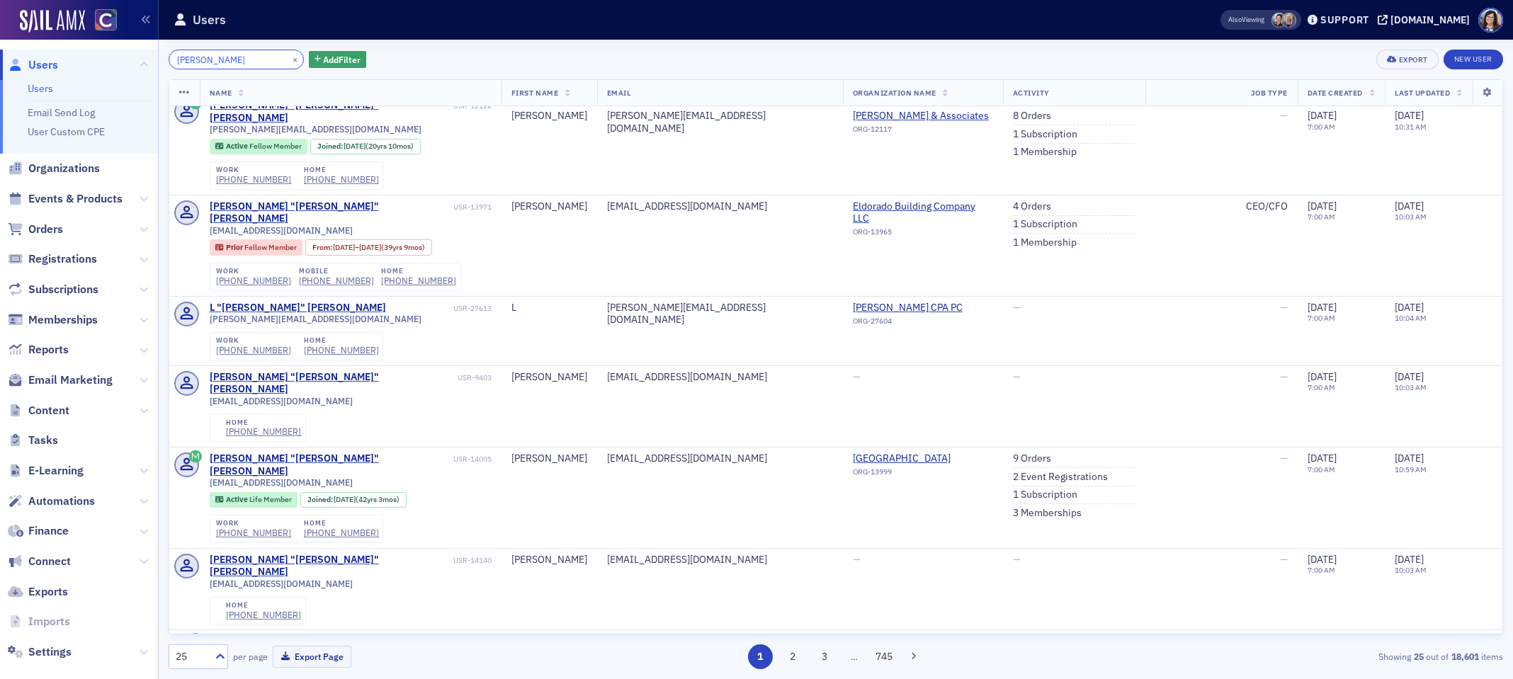
scroll to position [893, 0]
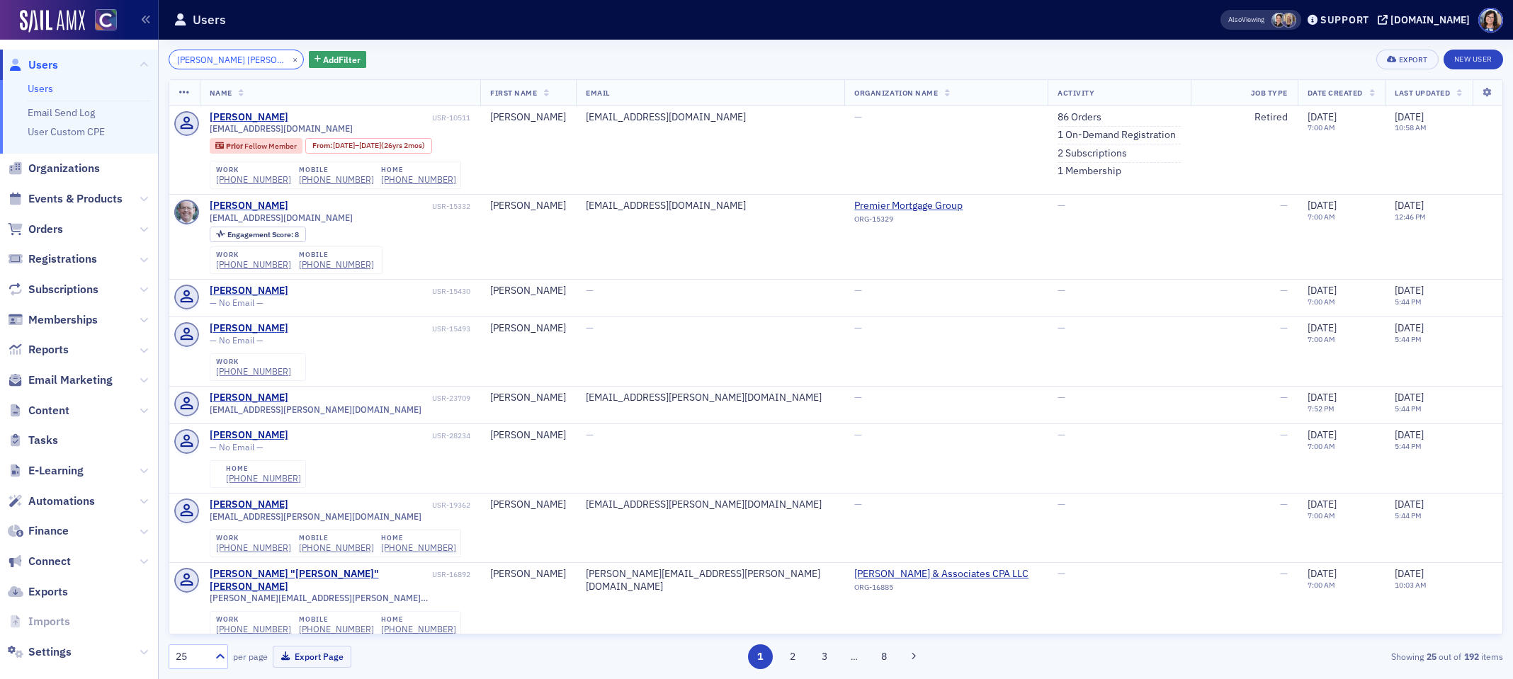
type input "Dave Lou"
drag, startPoint x: 277, startPoint y: 58, endPoint x: 213, endPoint y: 55, distance: 64.6
click at [289, 58] on button "×" at bounding box center [295, 58] width 13 height 13
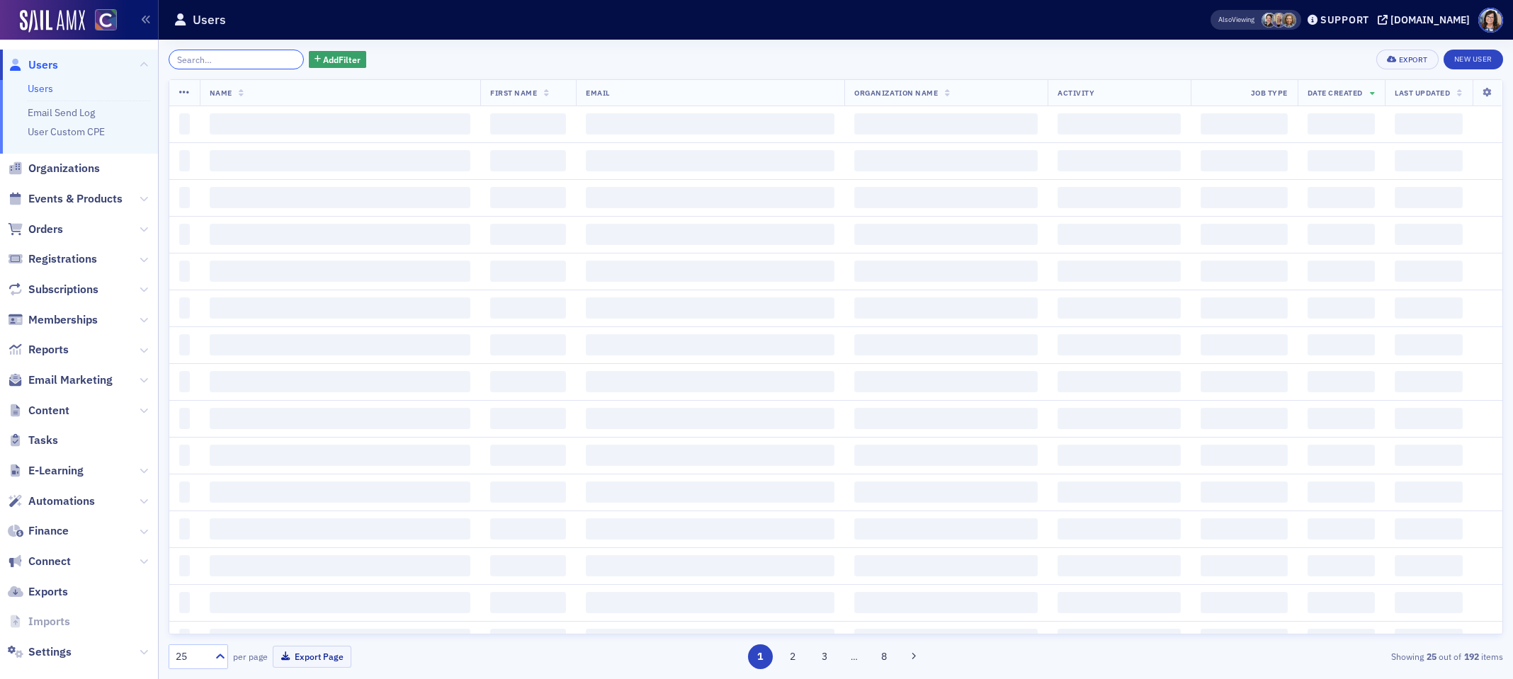
click at [213, 55] on input "search" at bounding box center [236, 60] width 135 height 20
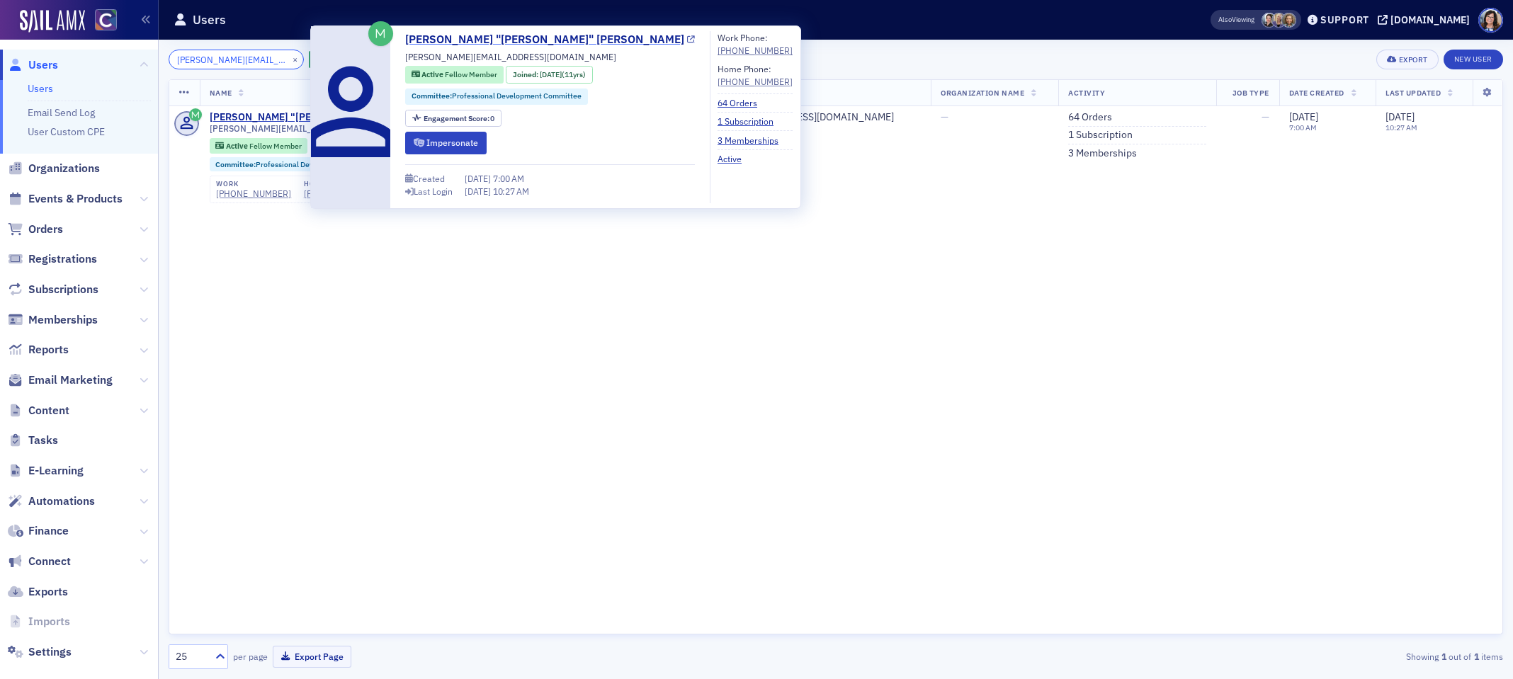
type input "tom@consensus.tax"
click at [528, 40] on div "Thomas "Tom" Koceja tom@consensus.tax Active Fellow Member Joined : 9/30/2014 (…" at bounding box center [550, 117] width 290 height 172
click at [687, 42] on icon at bounding box center [691, 40] width 8 height 8
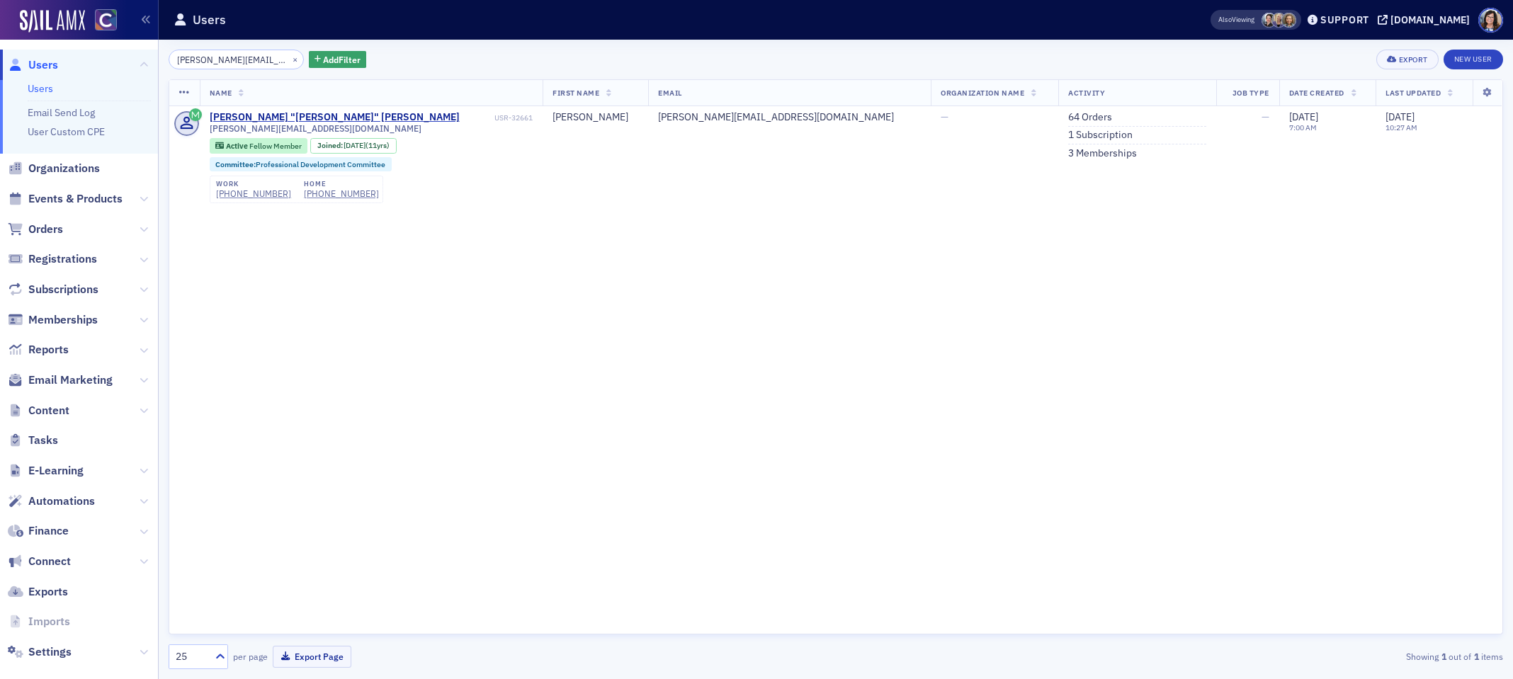
click at [973, 337] on div "Name First Name Email Organization Name Activity Job Type Date Created Last Upd…" at bounding box center [836, 356] width 1335 height 555
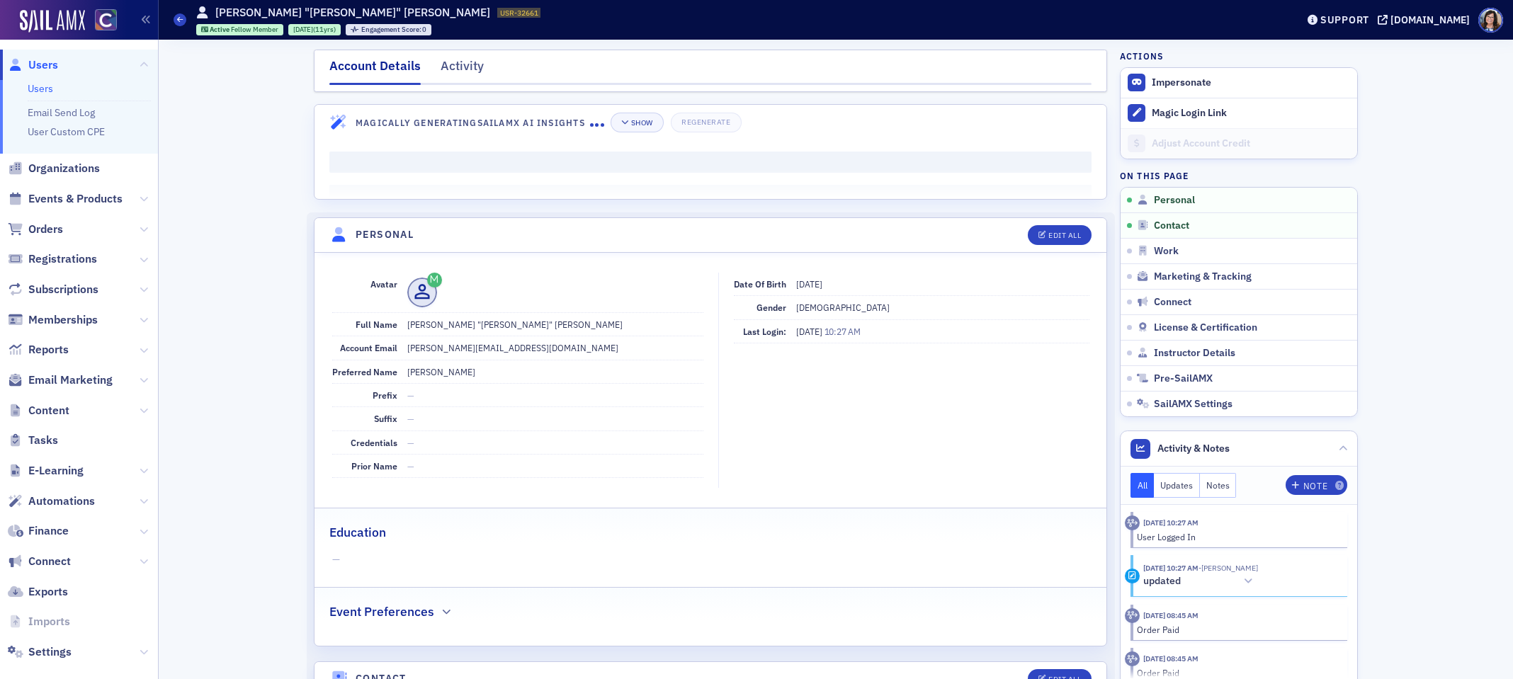
drag, startPoint x: 494, startPoint y: 327, endPoint x: 531, endPoint y: 325, distance: 36.2
click at [531, 325] on dd "[PERSON_NAME] "[PERSON_NAME]" [PERSON_NAME]" at bounding box center [555, 324] width 296 height 23
drag, startPoint x: 510, startPoint y: 326, endPoint x: 497, endPoint y: 328, distance: 12.9
click at [497, 328] on dd "[PERSON_NAME] "[PERSON_NAME]" [PERSON_NAME]" at bounding box center [555, 324] width 296 height 23
copy dd "[PERSON_NAME]"
